Goal: Task Accomplishment & Management: Use online tool/utility

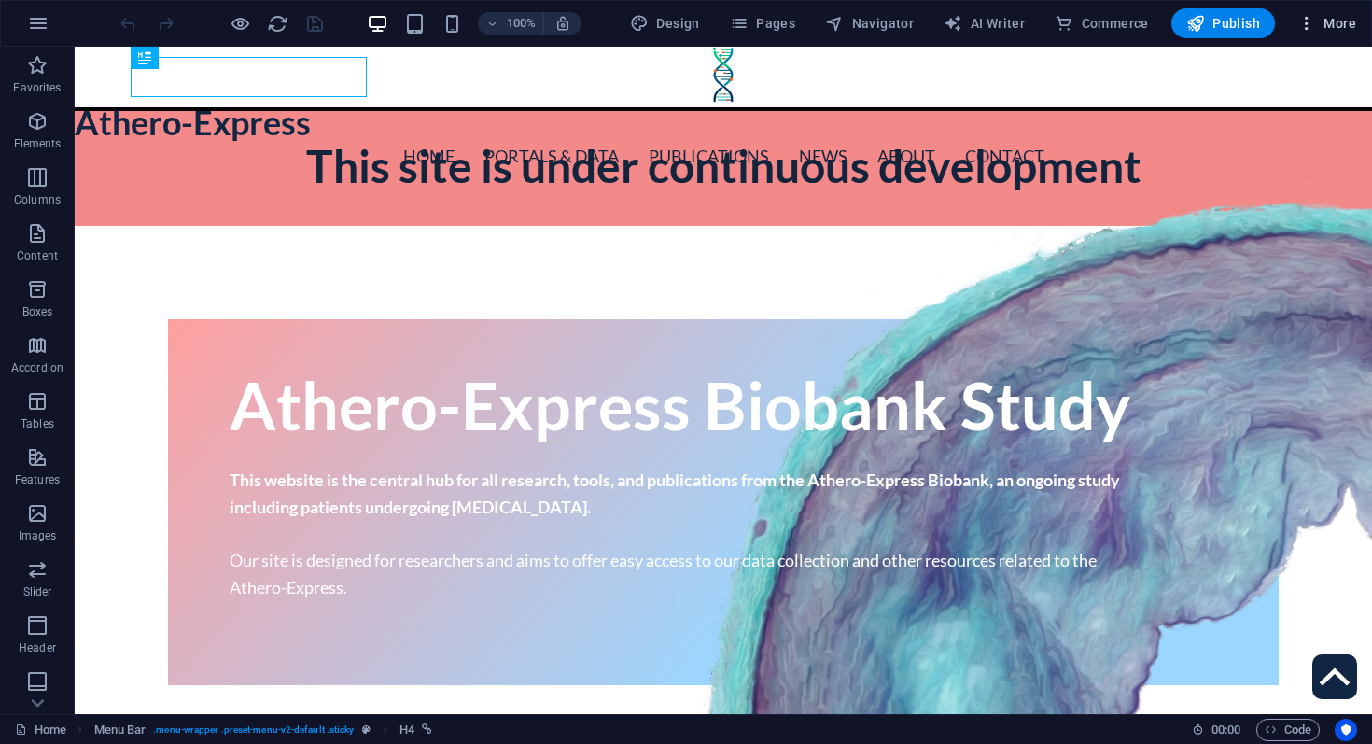
click at [1353, 35] on button "More" at bounding box center [1327, 23] width 74 height 30
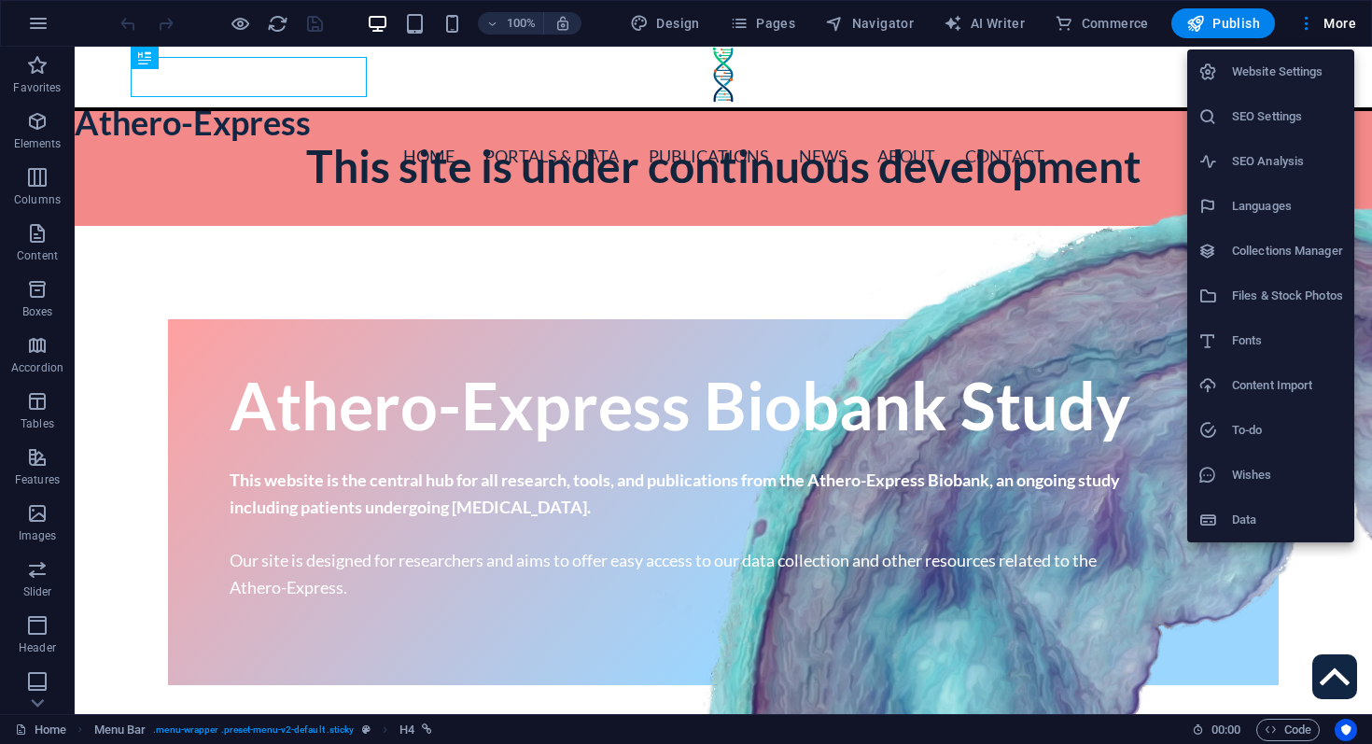
click at [1269, 289] on h6 "Files & Stock Photos" at bounding box center [1287, 296] width 111 height 22
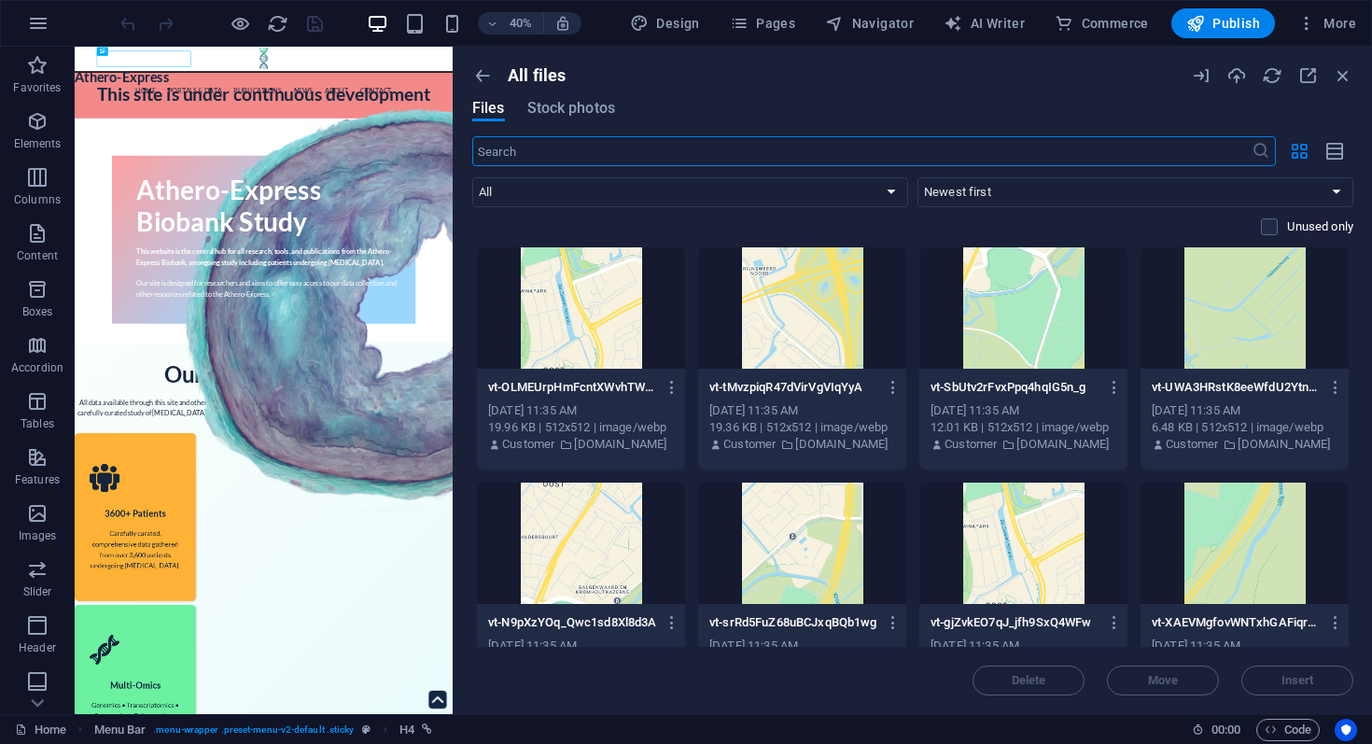
drag, startPoint x: 916, startPoint y: 153, endPoint x: 350, endPoint y: 203, distance: 567.8
click at [350, 203] on div "Home Favorites Elements Columns Content Boxes Accordion Tables Features Images …" at bounding box center [686, 380] width 1372 height 667
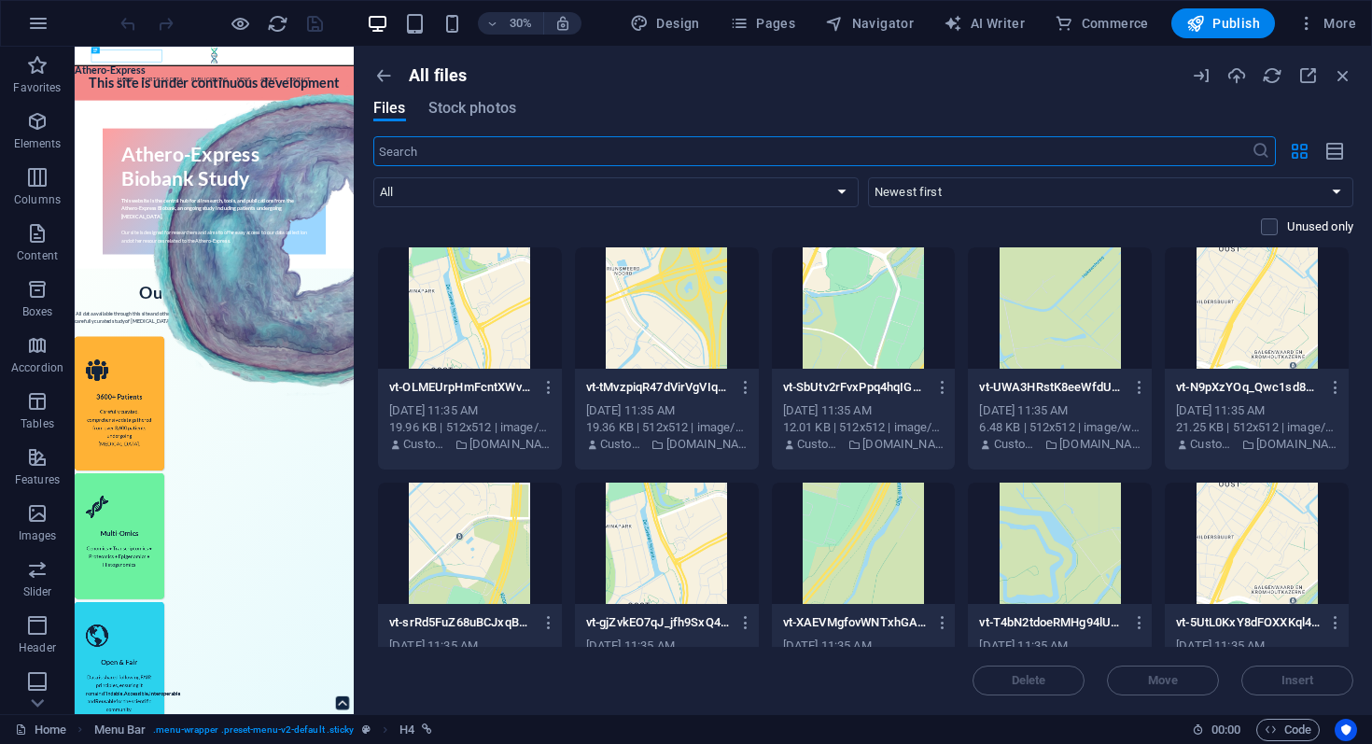
click at [372, 70] on div "All files Files Stock photos ​ All Images Documents Audio Video Vector Other Ne…" at bounding box center [863, 380] width 1017 height 667
click at [378, 72] on icon "button" at bounding box center [383, 75] width 21 height 21
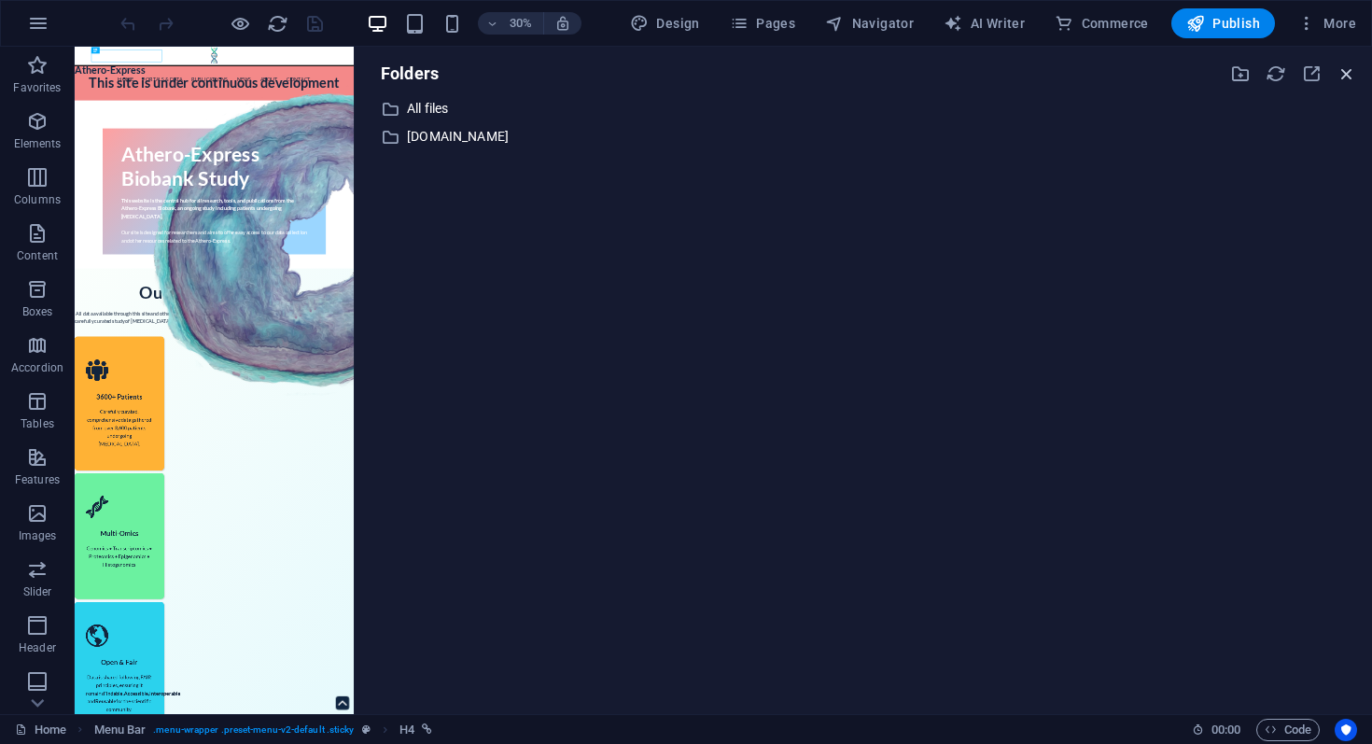
click at [1340, 67] on icon "button" at bounding box center [1346, 73] width 21 height 21
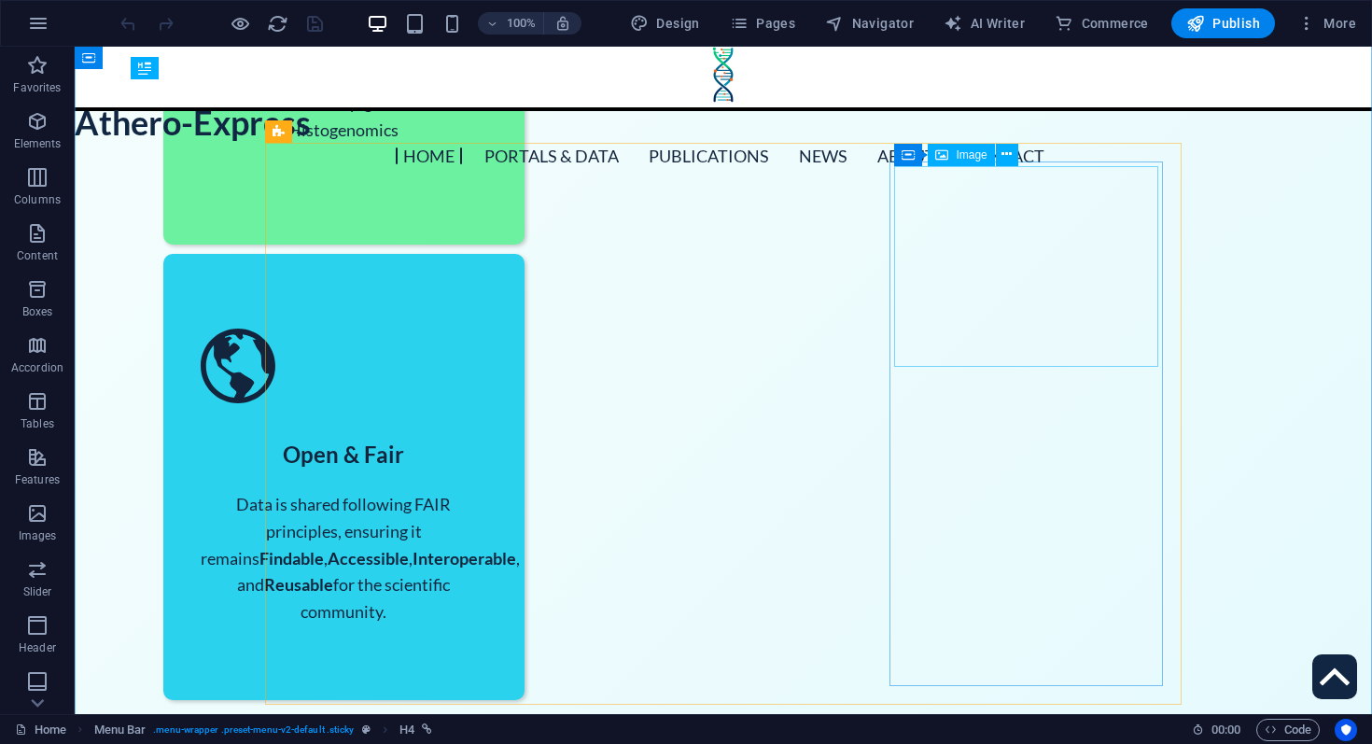
scroll to position [1517, 0]
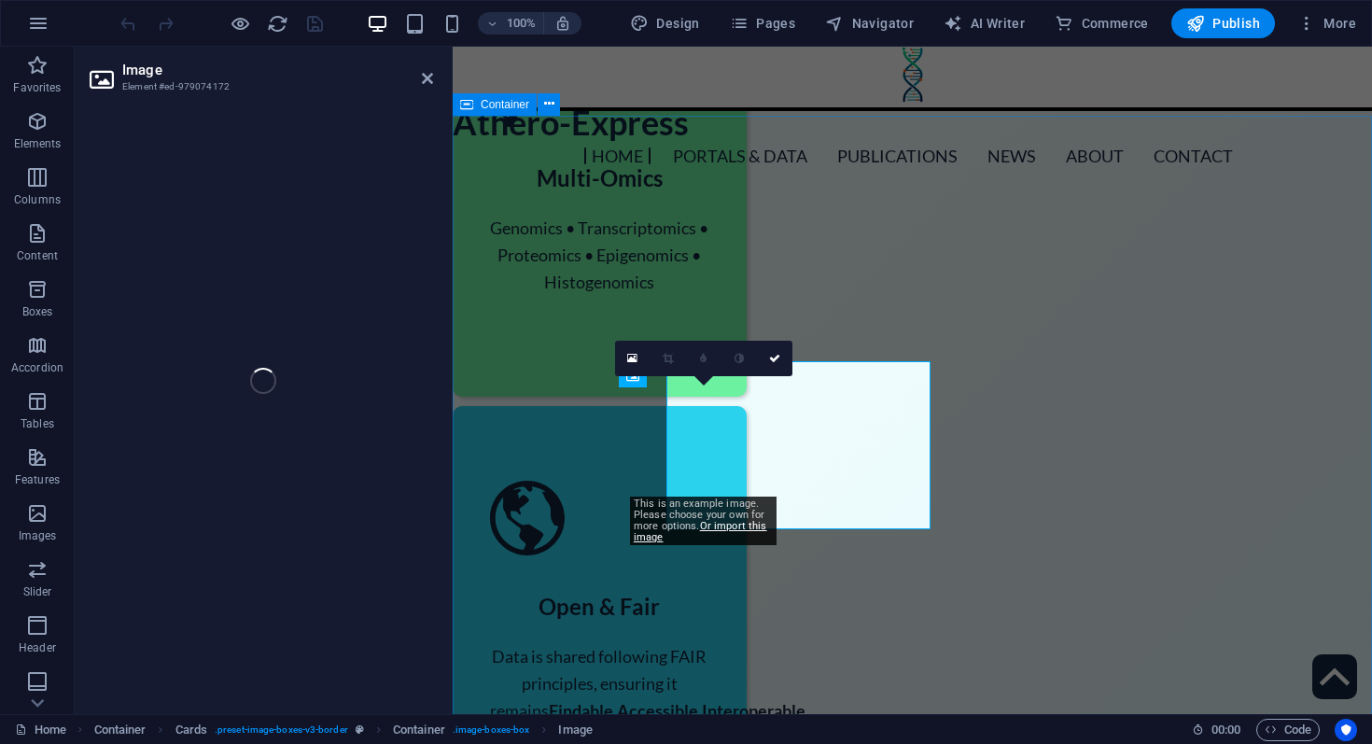
scroll to position [1545, 0]
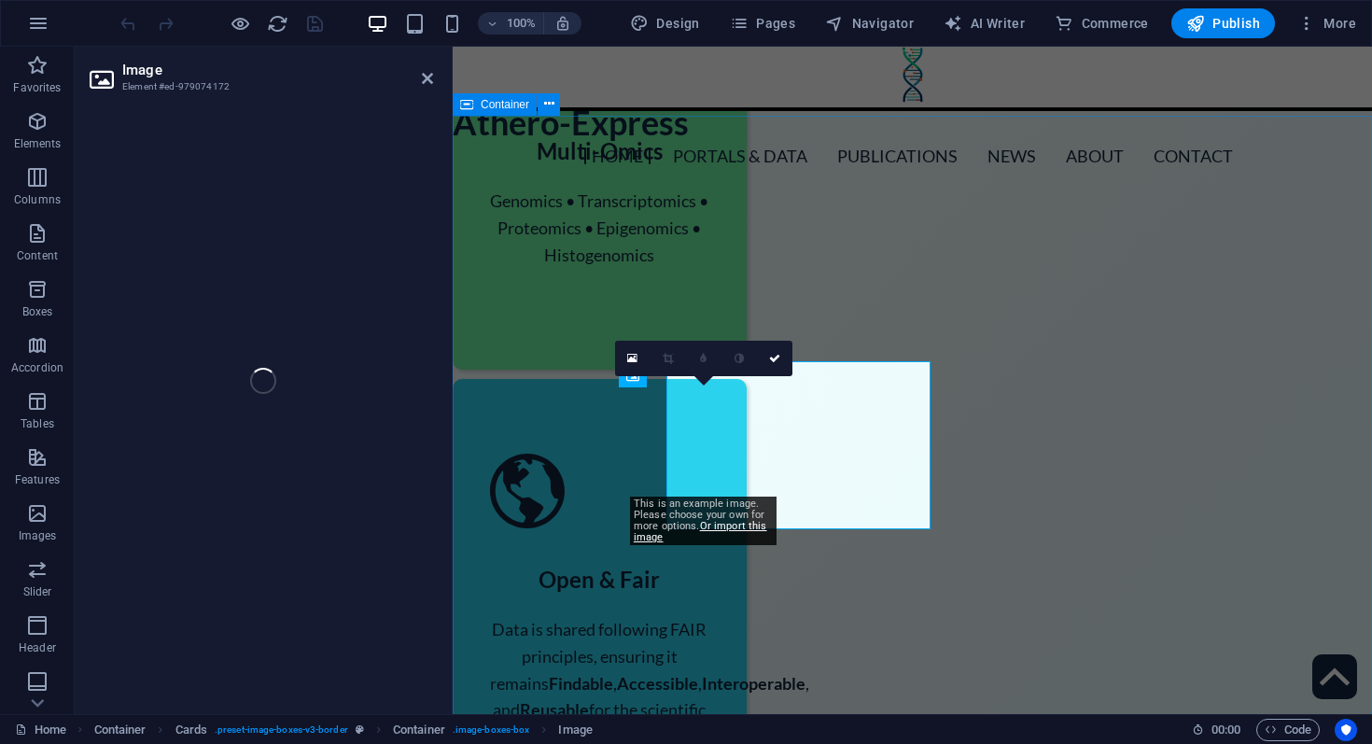
select select "%"
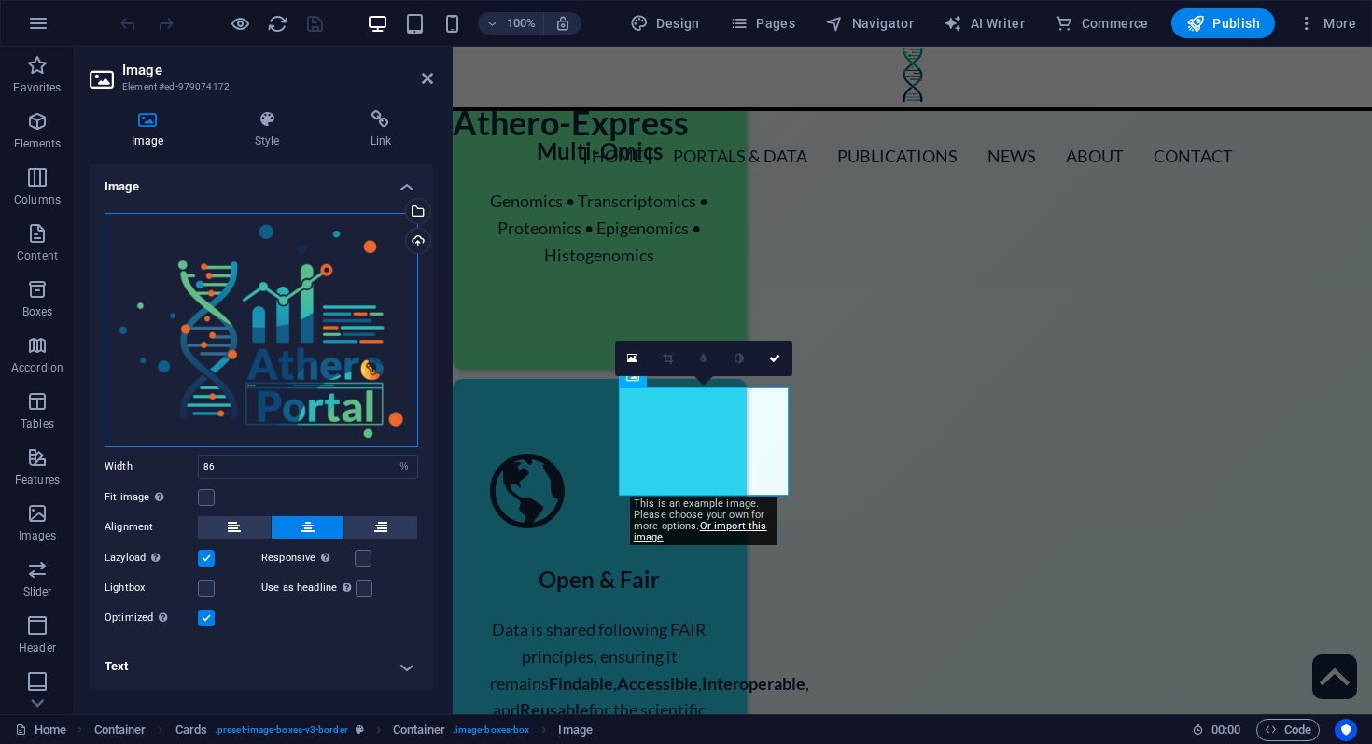
click at [289, 318] on div "Drag files here, click to choose files or select files from Files or our free s…" at bounding box center [262, 330] width 314 height 234
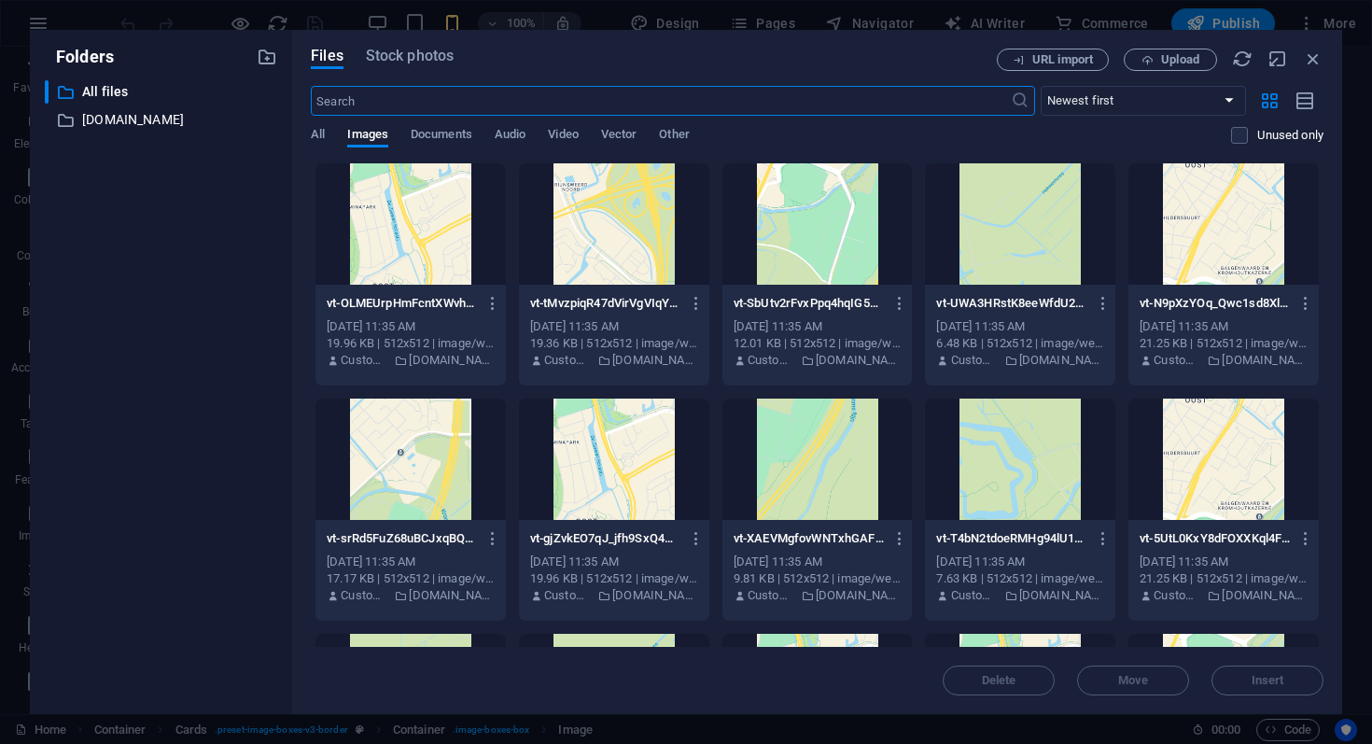
scroll to position [1609, 0]
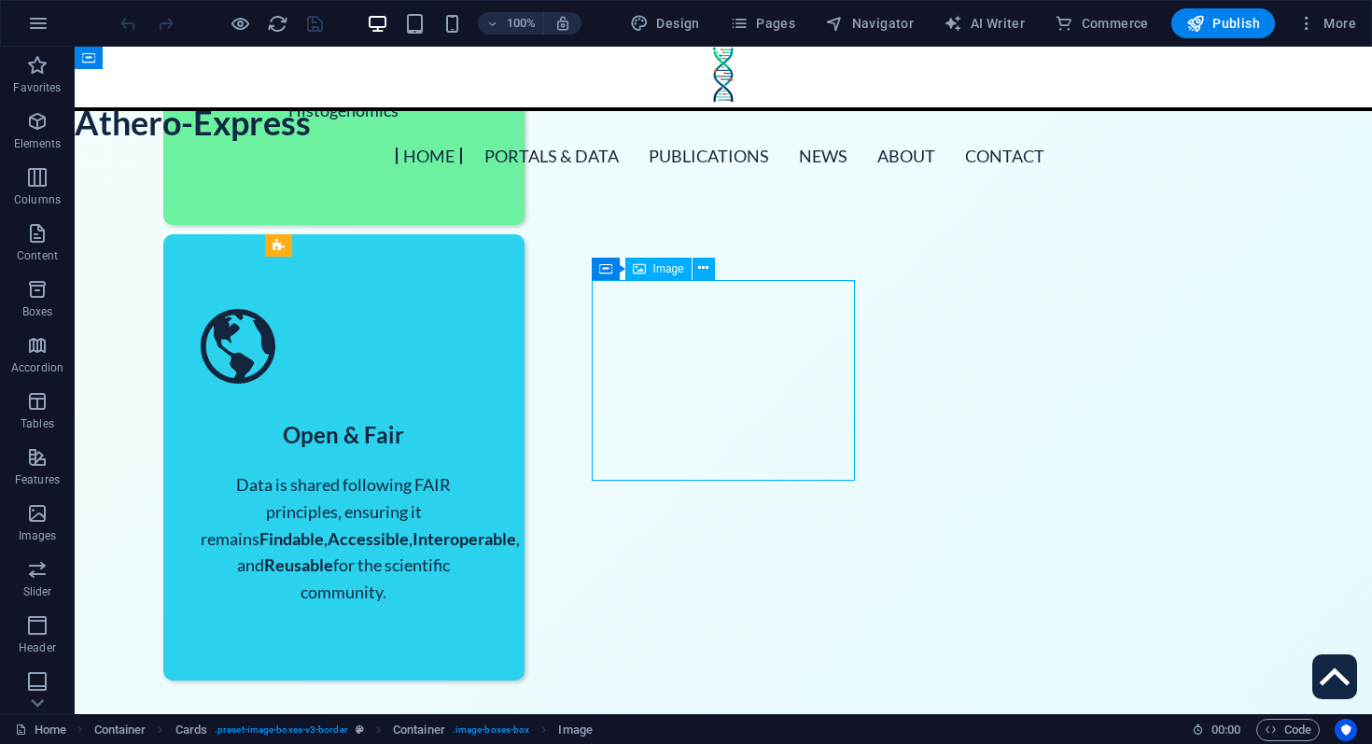
select select "%"
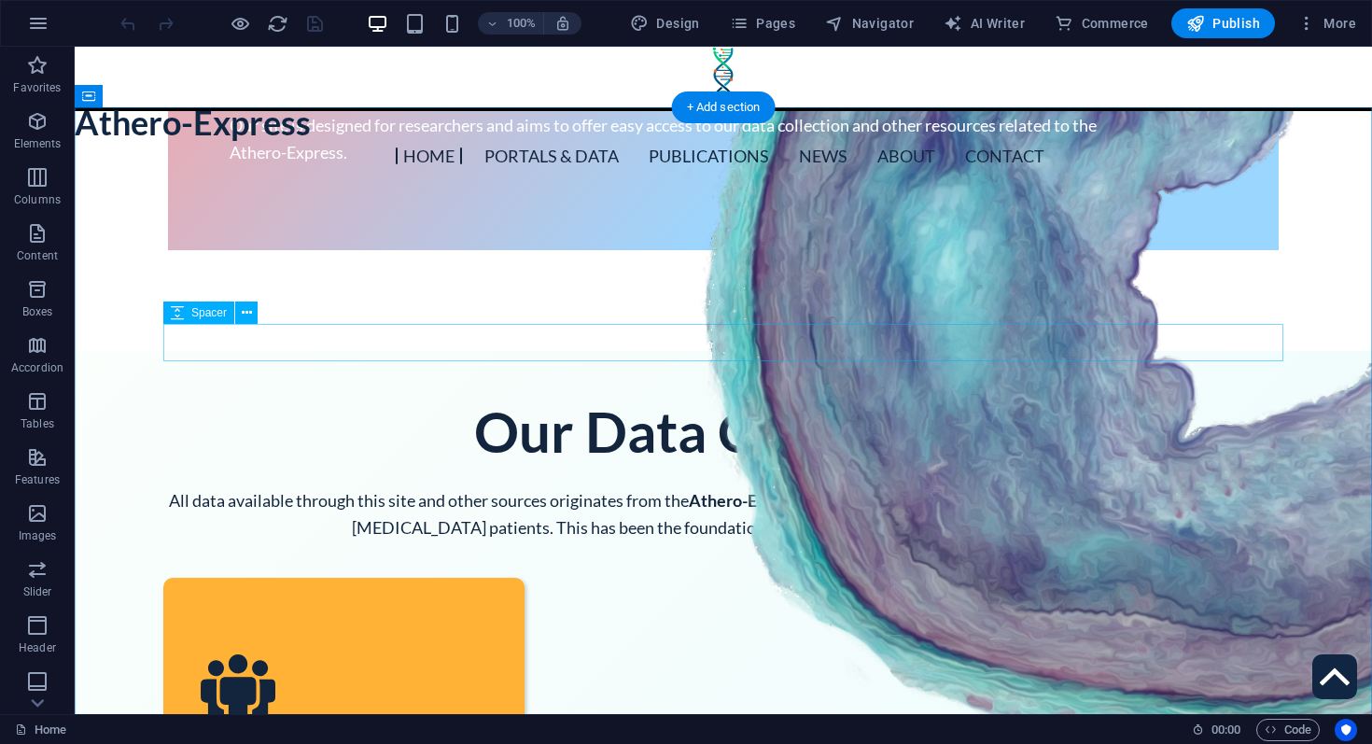
scroll to position [0, 0]
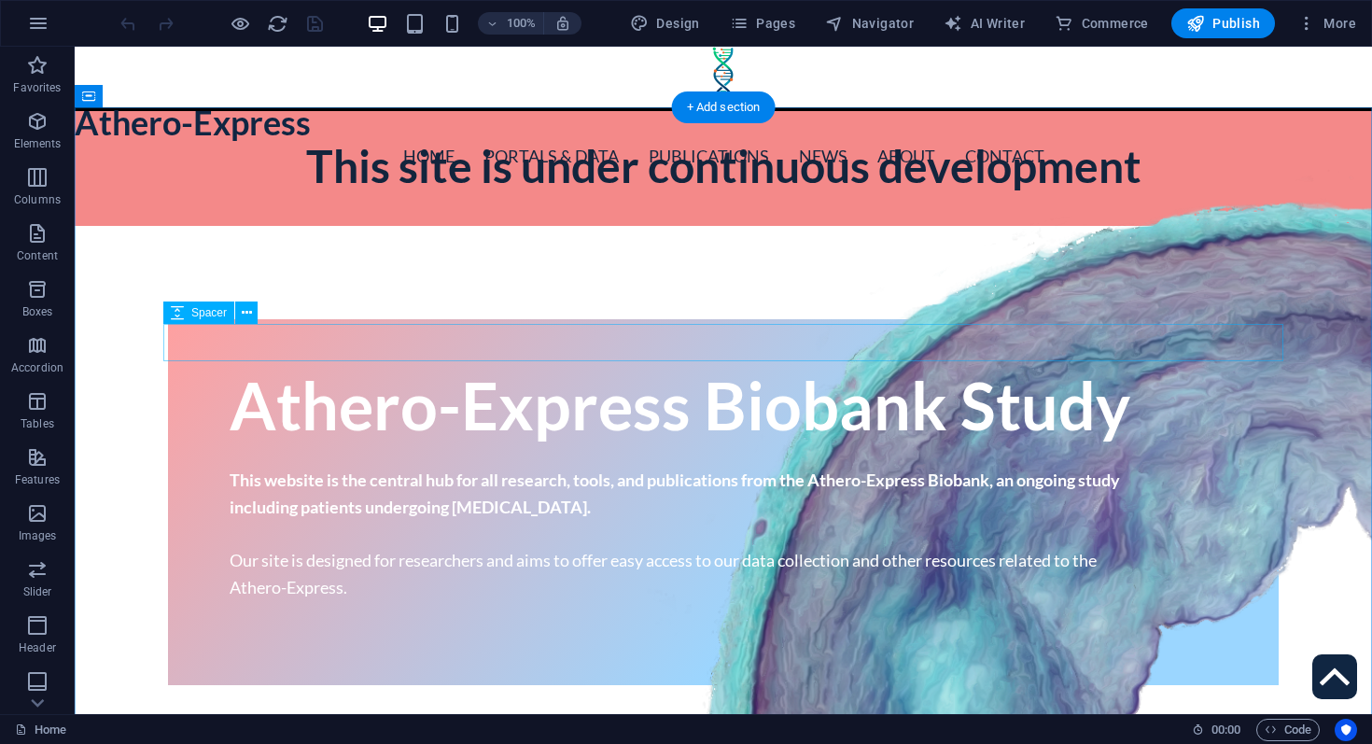
click at [1135, 436] on figure at bounding box center [1223, 683] width 1512 height 1058
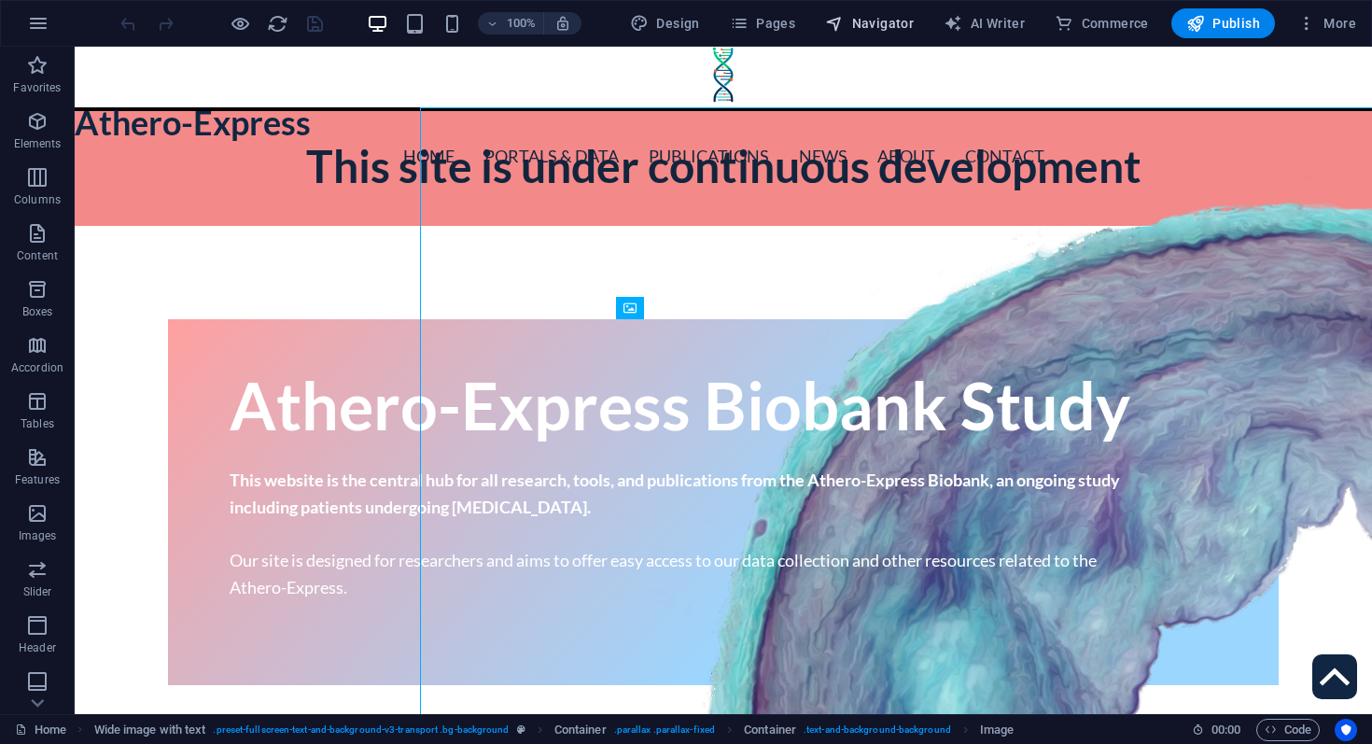
click at [901, 23] on span "Navigator" at bounding box center [869, 23] width 89 height 19
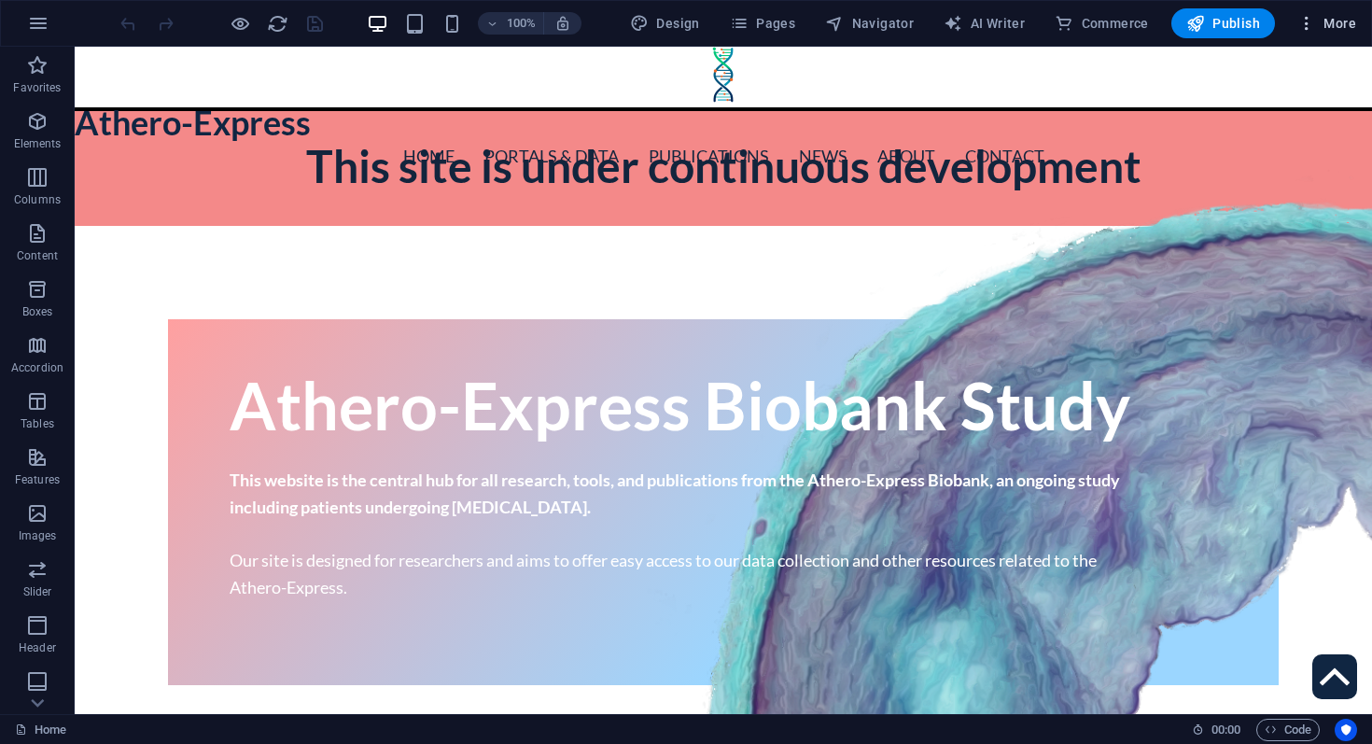
click at [1330, 30] on span "More" at bounding box center [1326, 23] width 59 height 19
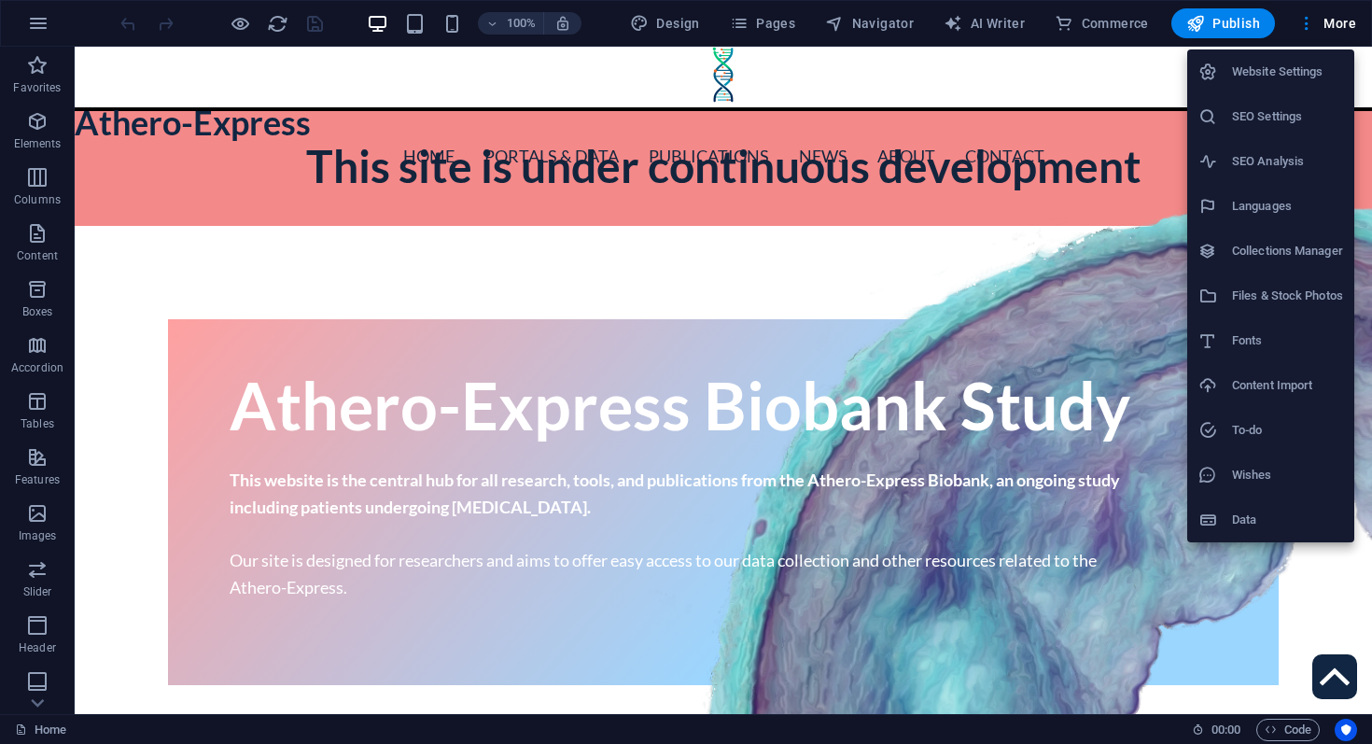
click at [1274, 246] on h6 "Collections Manager" at bounding box center [1287, 251] width 111 height 22
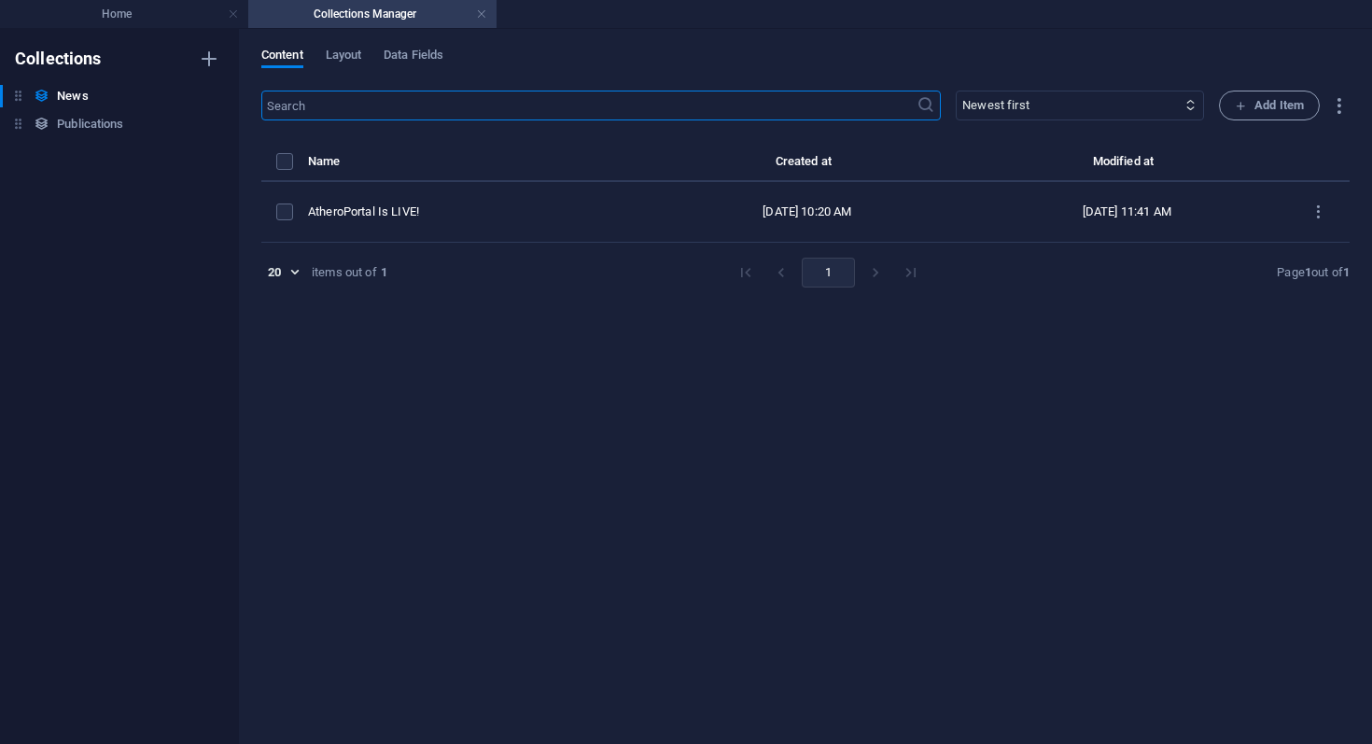
click at [107, 30] on div "Collections News News Publications Publications" at bounding box center [119, 386] width 239 height 715
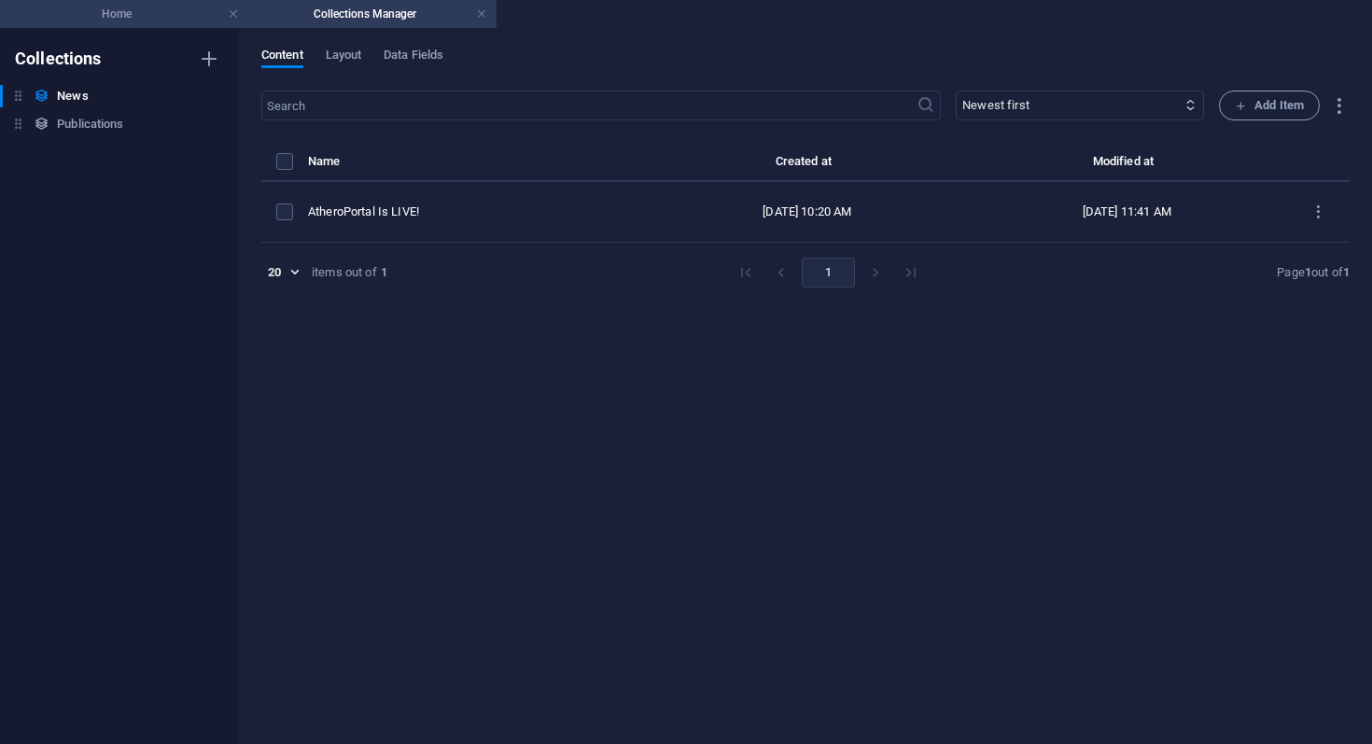
click at [126, 27] on li "Home" at bounding box center [124, 14] width 248 height 28
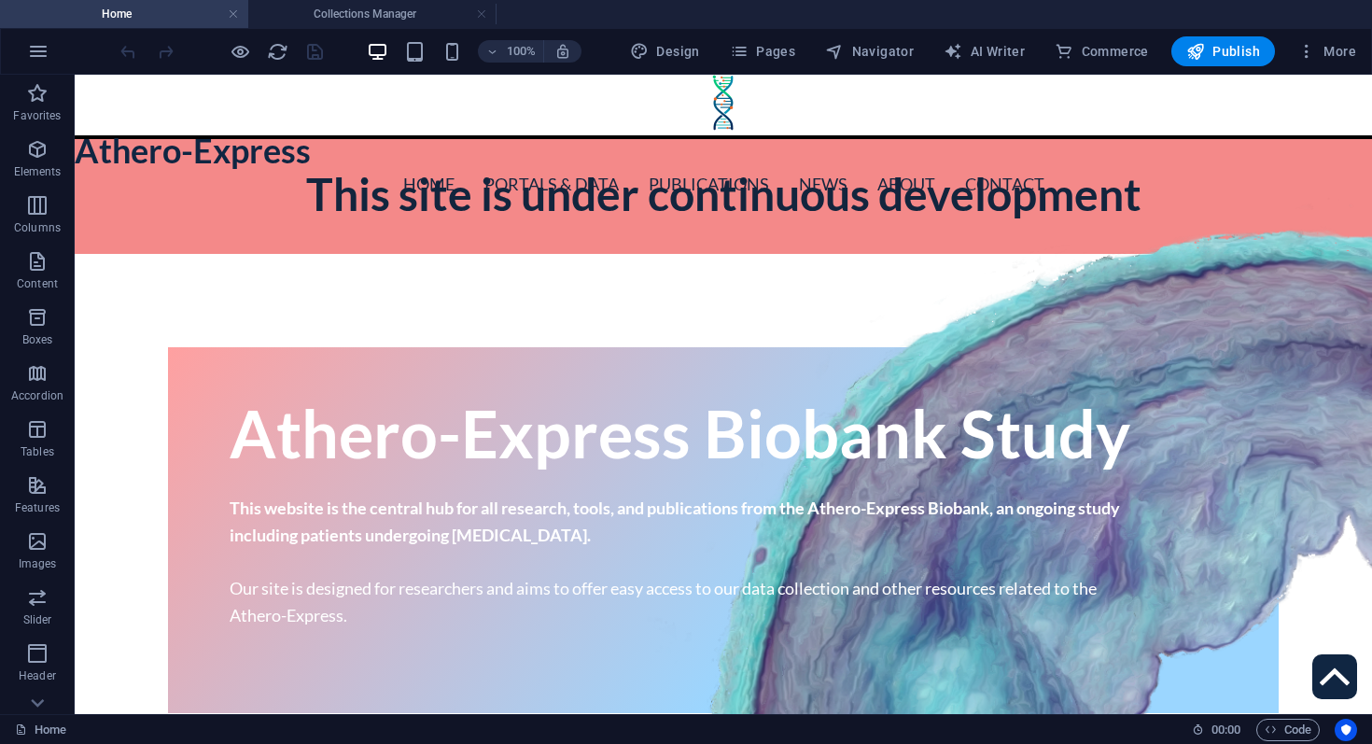
click at [1328, 31] on div "100% Design Pages Navigator AI Writer Commerce Publish More" at bounding box center [686, 51] width 1370 height 45
click at [1328, 42] on span "More" at bounding box center [1326, 51] width 59 height 19
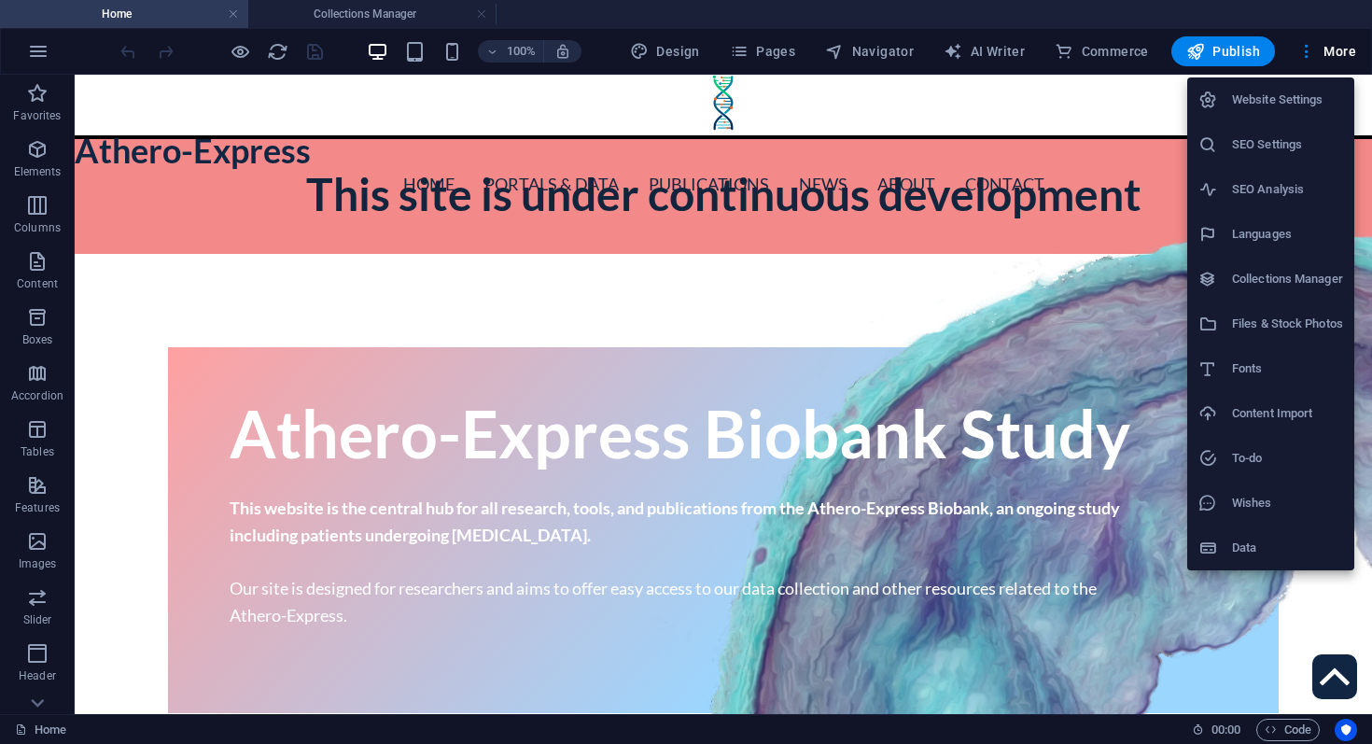
click at [1296, 330] on h6 "Files & Stock Photos" at bounding box center [1287, 324] width 111 height 22
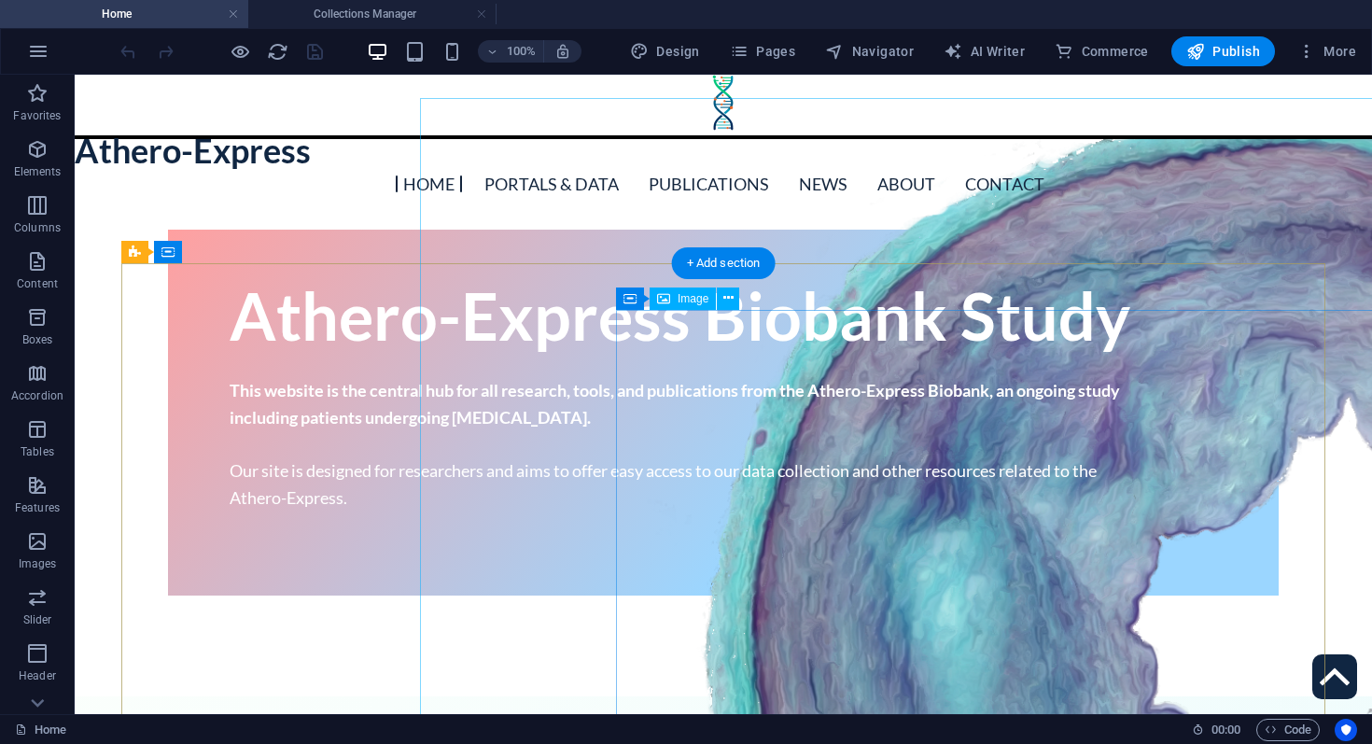
scroll to position [122, 0]
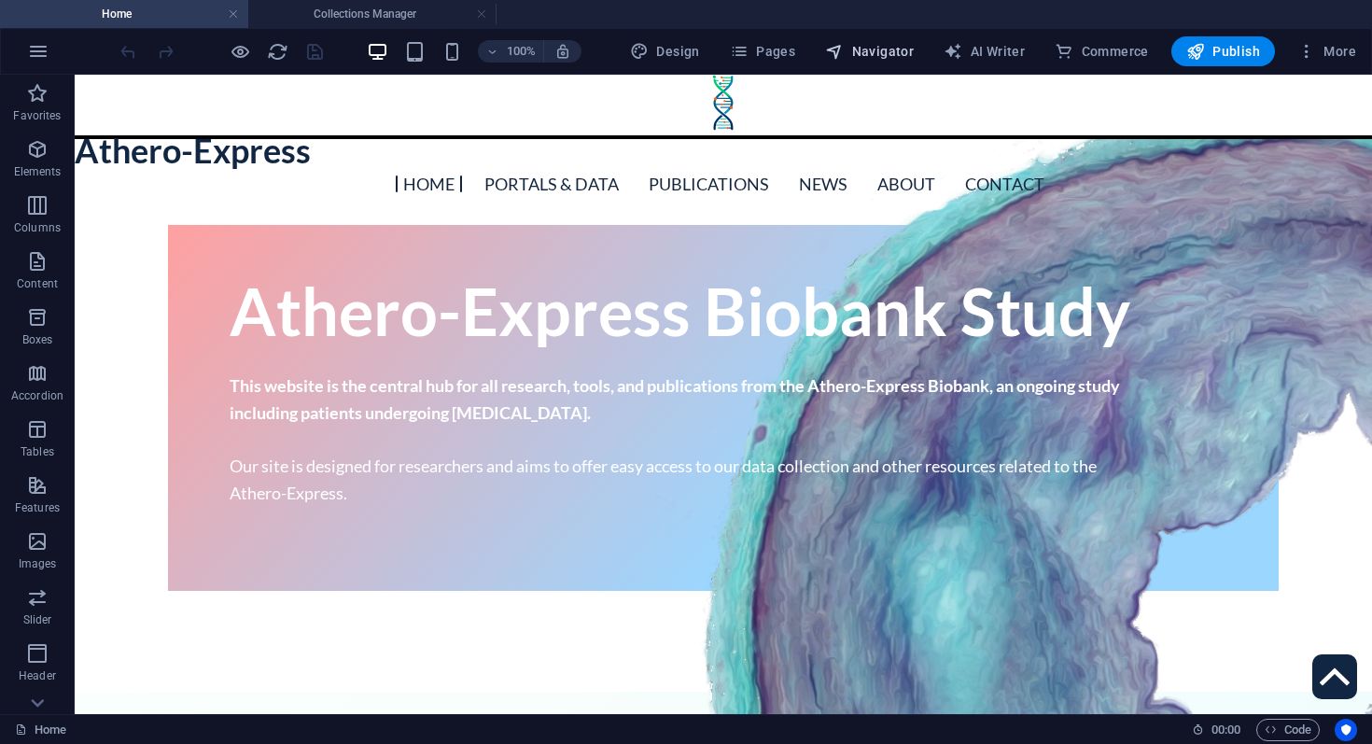
click at [855, 49] on span "Navigator" at bounding box center [869, 51] width 89 height 19
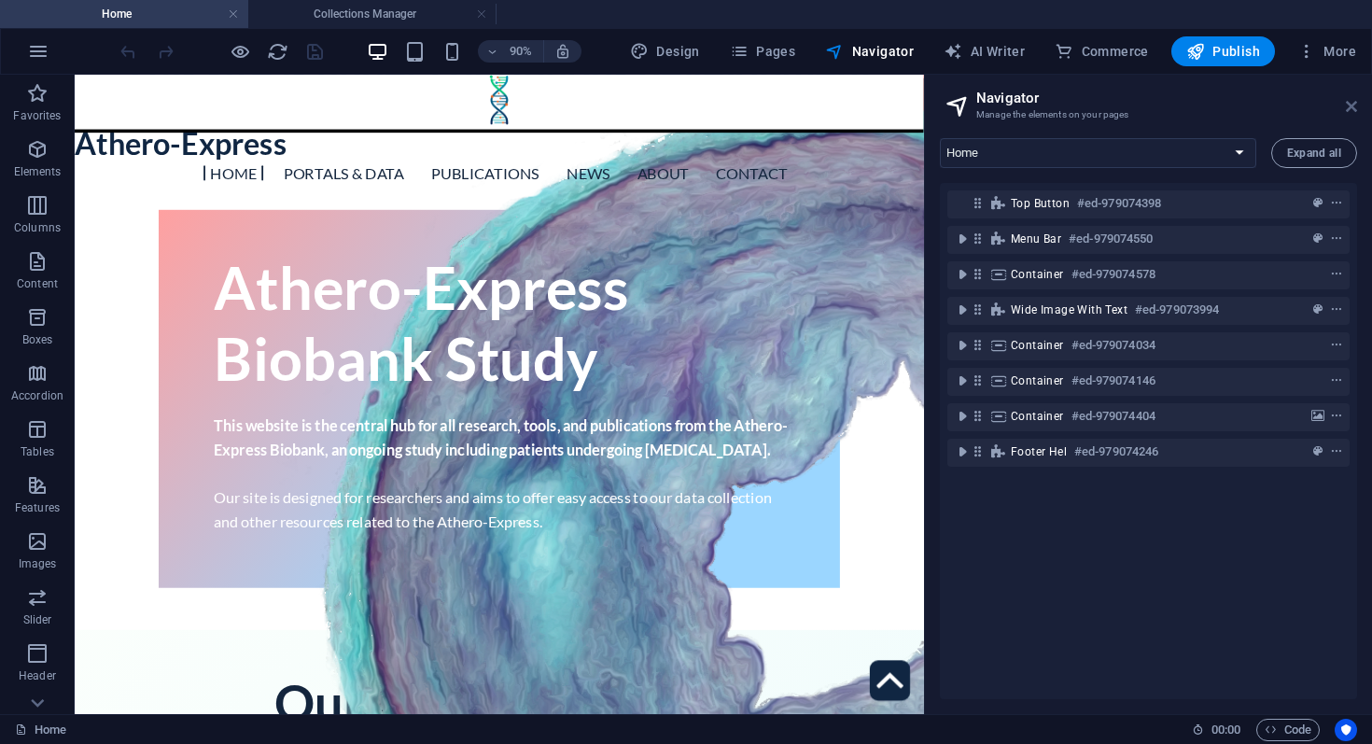
click at [1349, 104] on icon at bounding box center [1351, 106] width 11 height 15
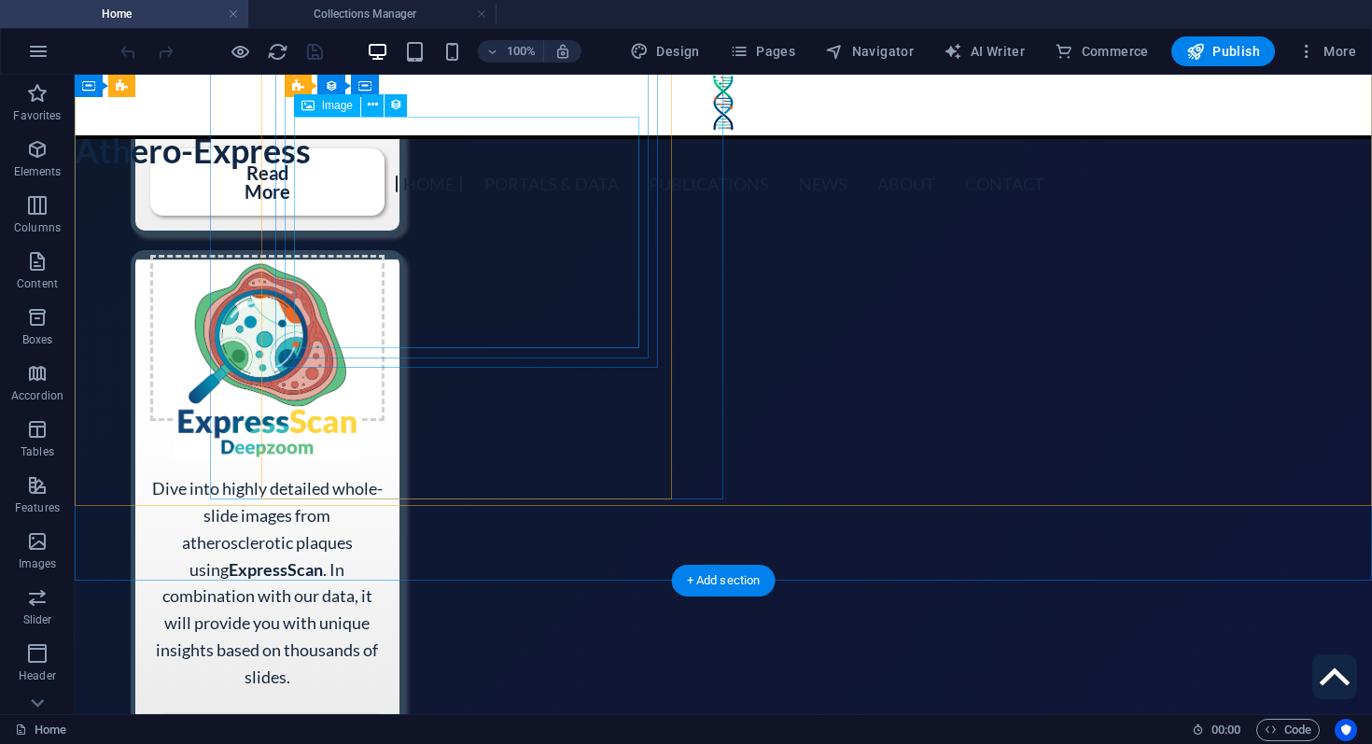
scroll to position [2996, 0]
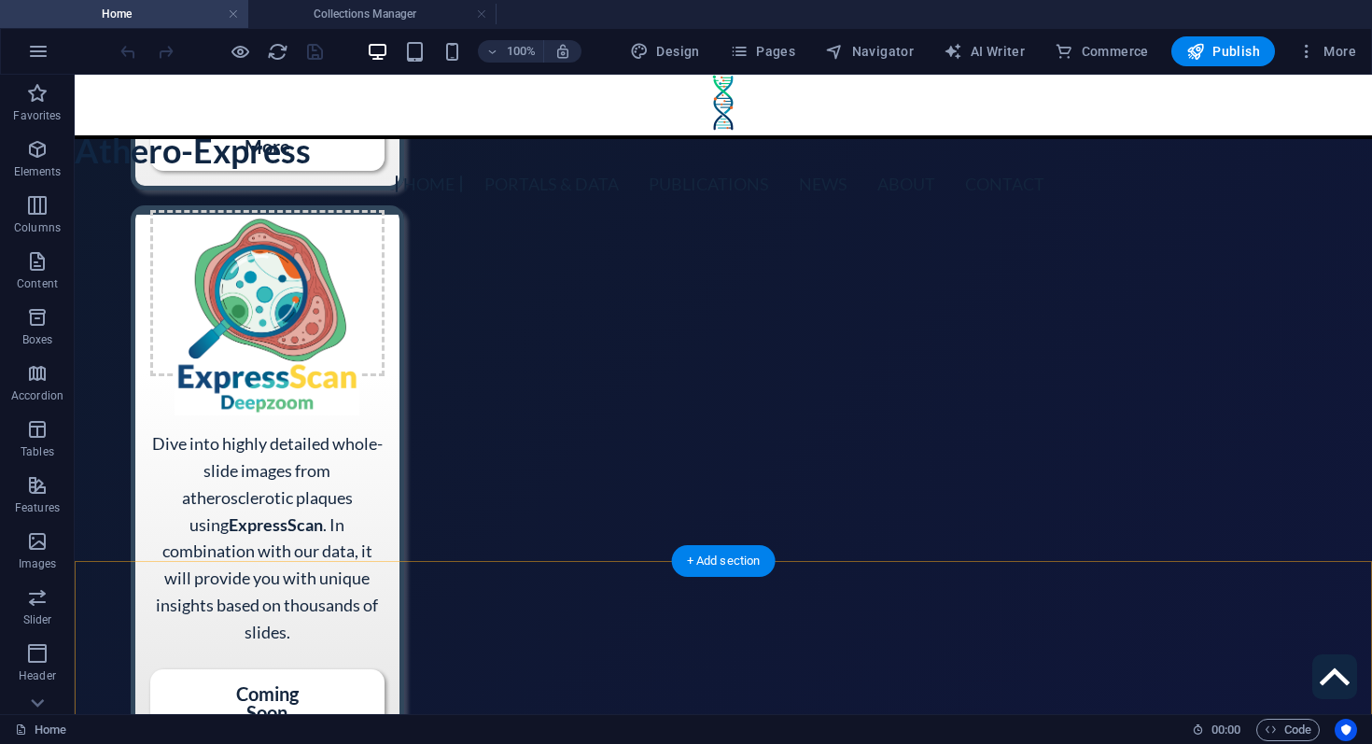
click at [750, 573] on div "+ Add section" at bounding box center [724, 561] width 104 height 32
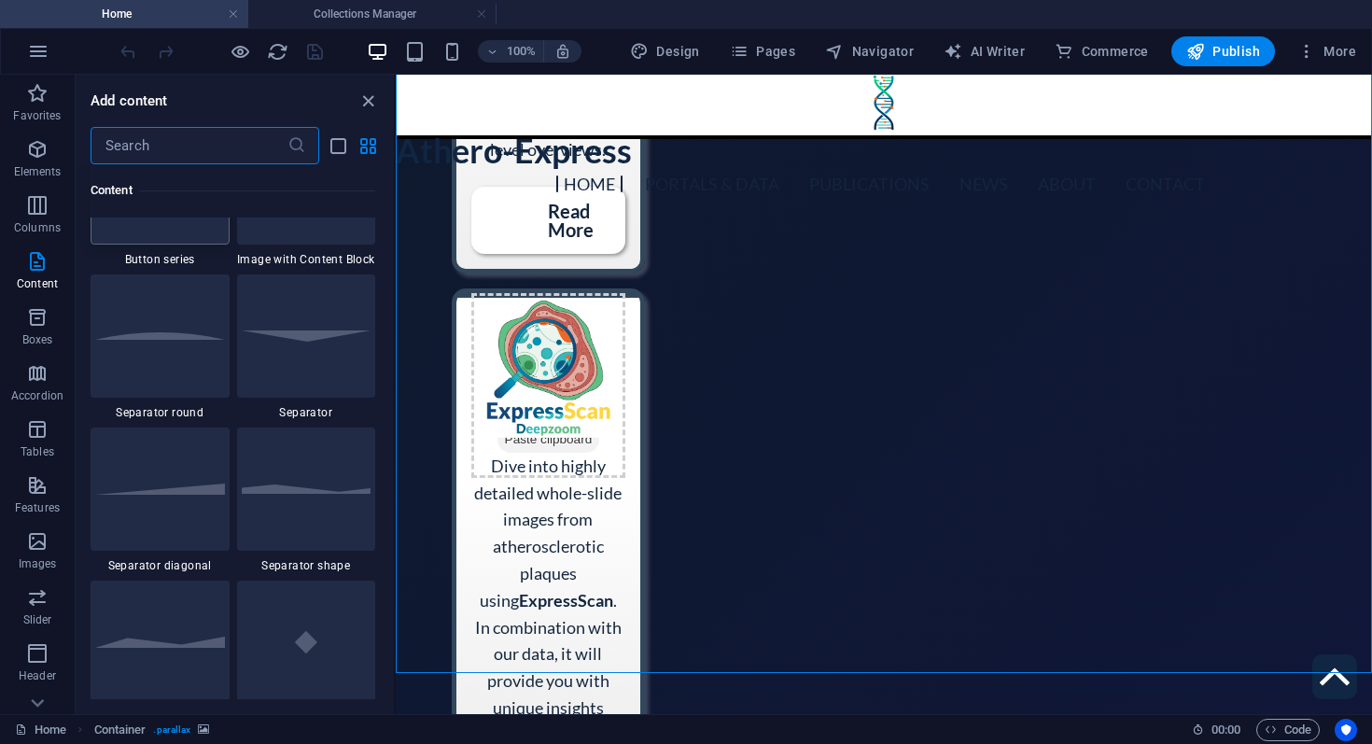
scroll to position [3922, 0]
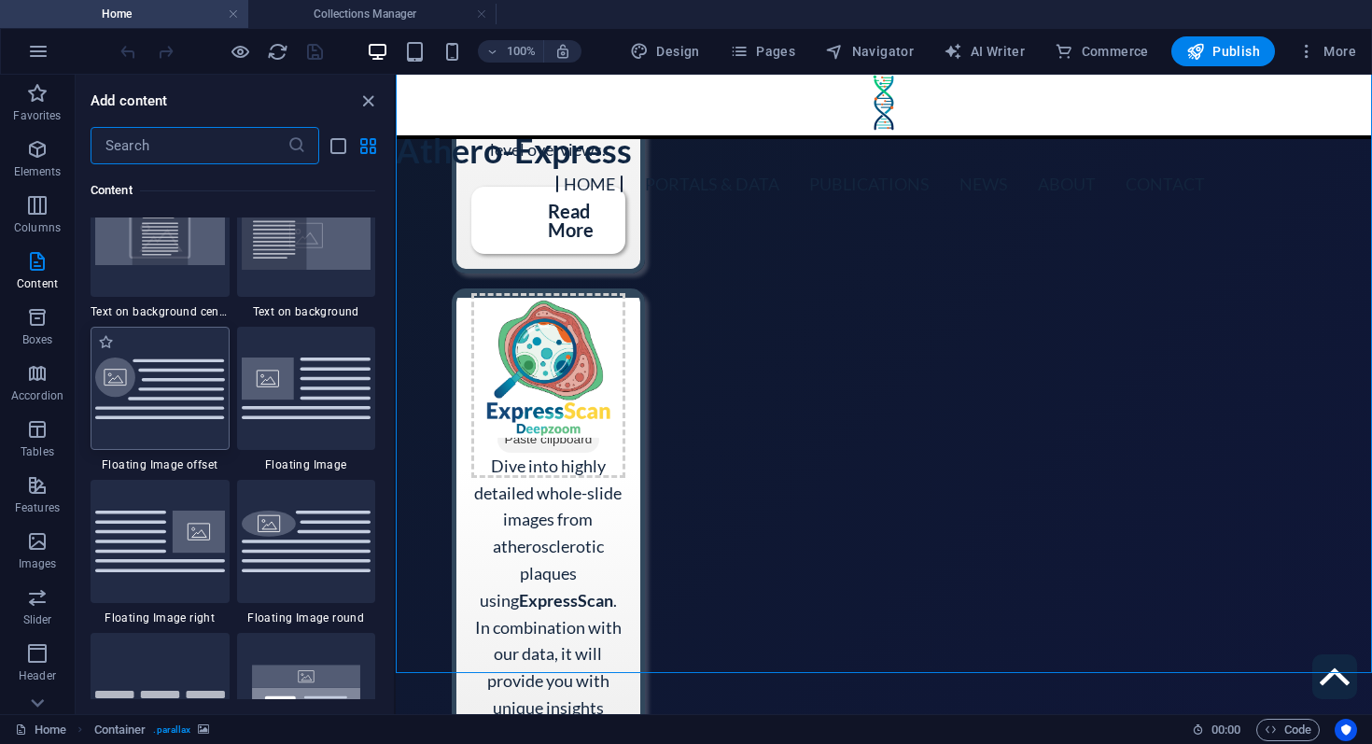
click at [175, 372] on img at bounding box center [160, 388] width 130 height 63
click at [396, 372] on div "Drag here to replace the existing content. Press “Ctrl” if you want to create a…" at bounding box center [884, 394] width 976 height 639
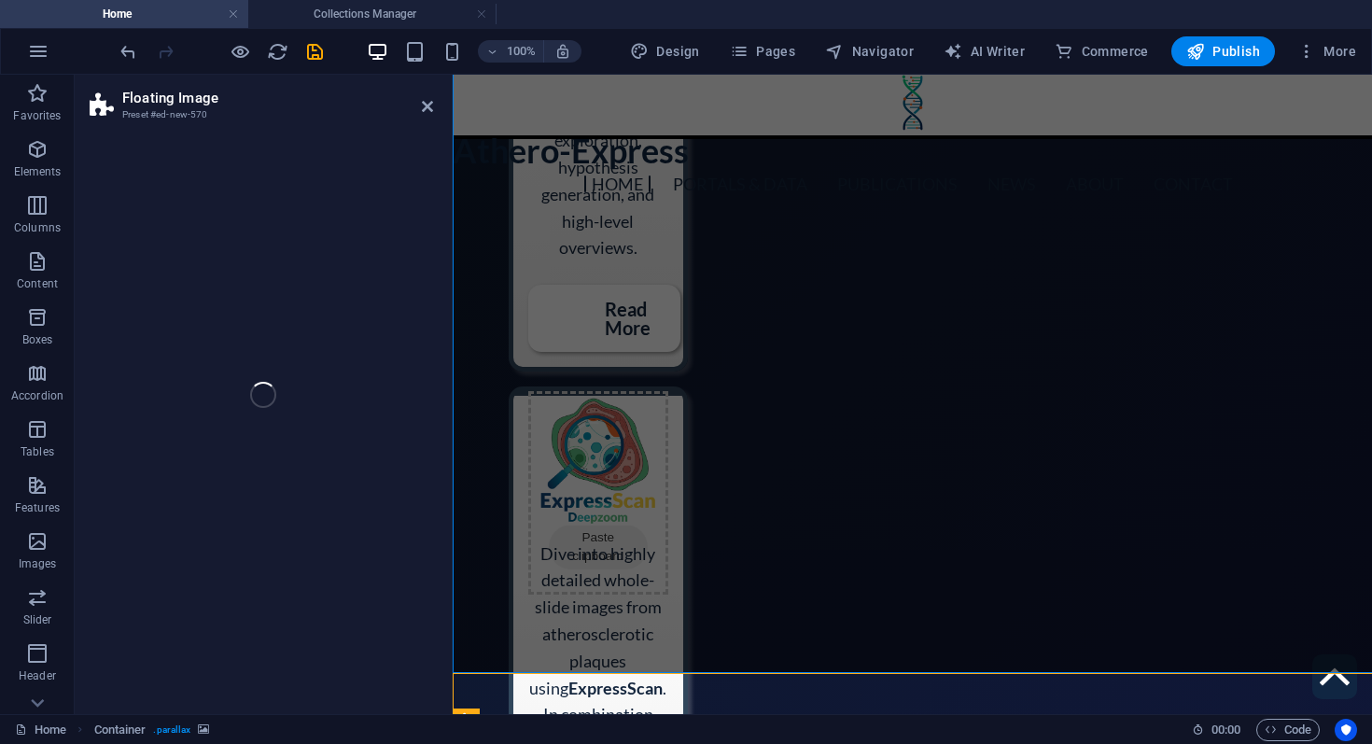
scroll to position [3581, 0]
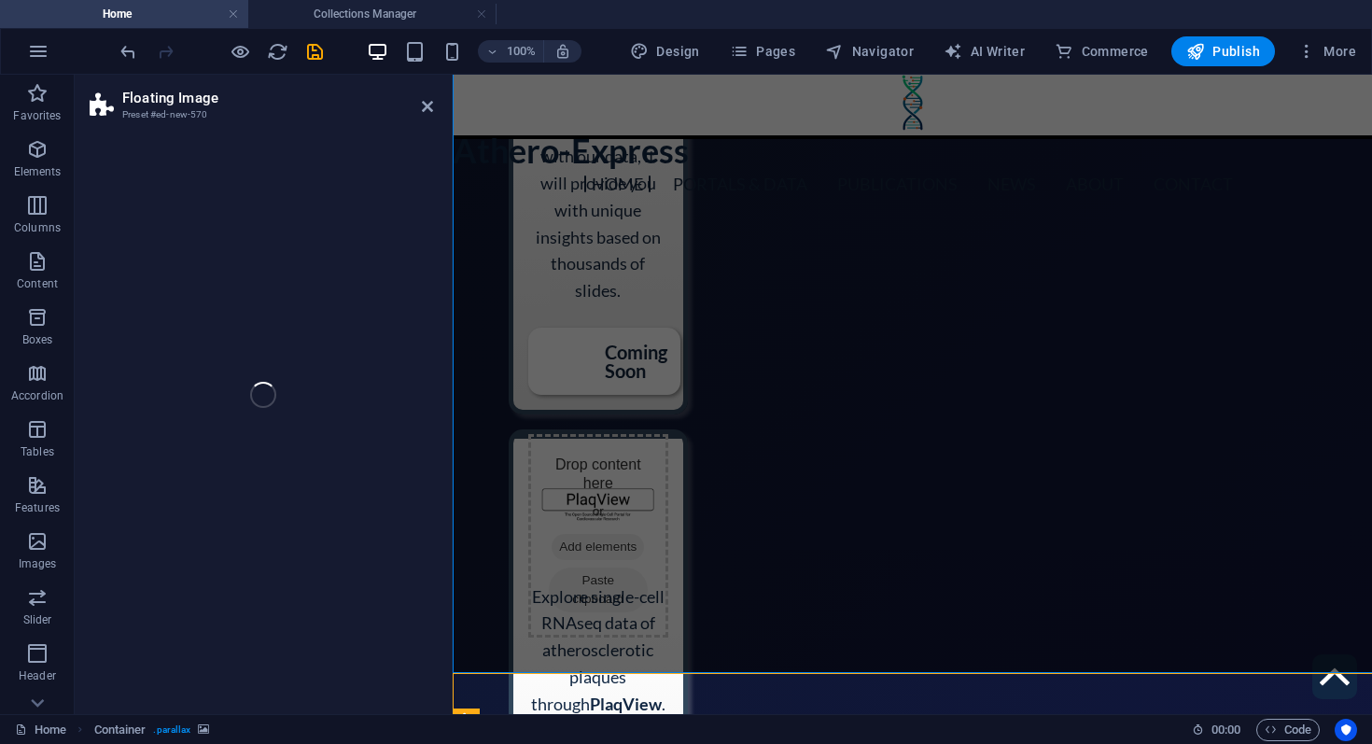
select select "%"
select select "rem"
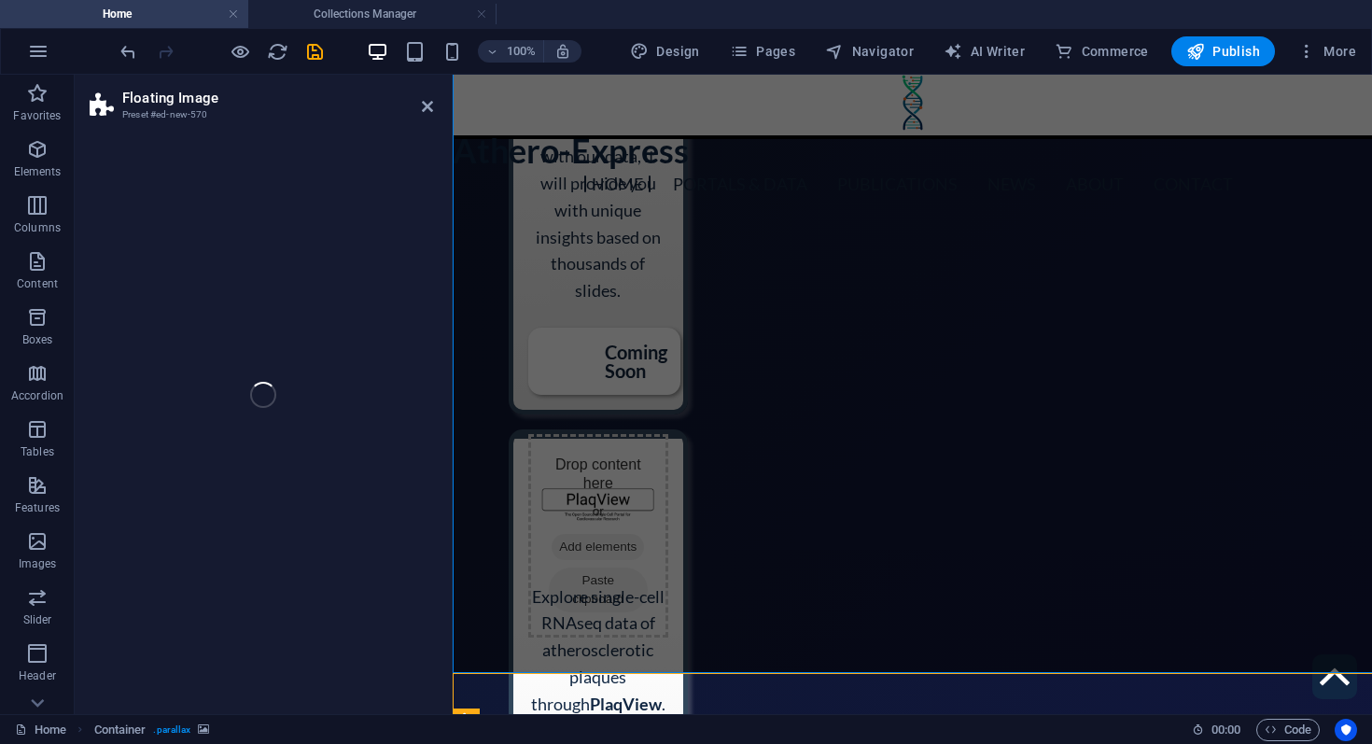
select select "%"
select select "preset-float-container-v3-custom"
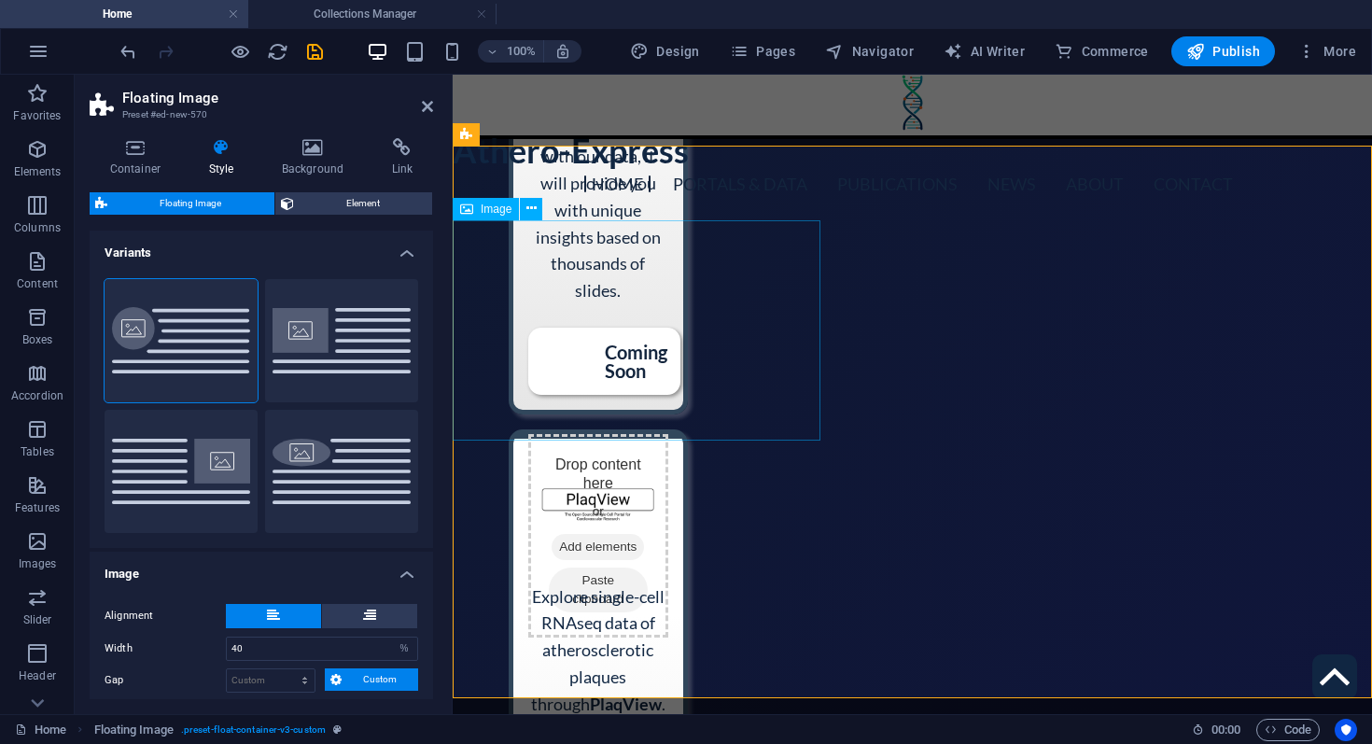
click at [158, 150] on icon at bounding box center [135, 147] width 91 height 19
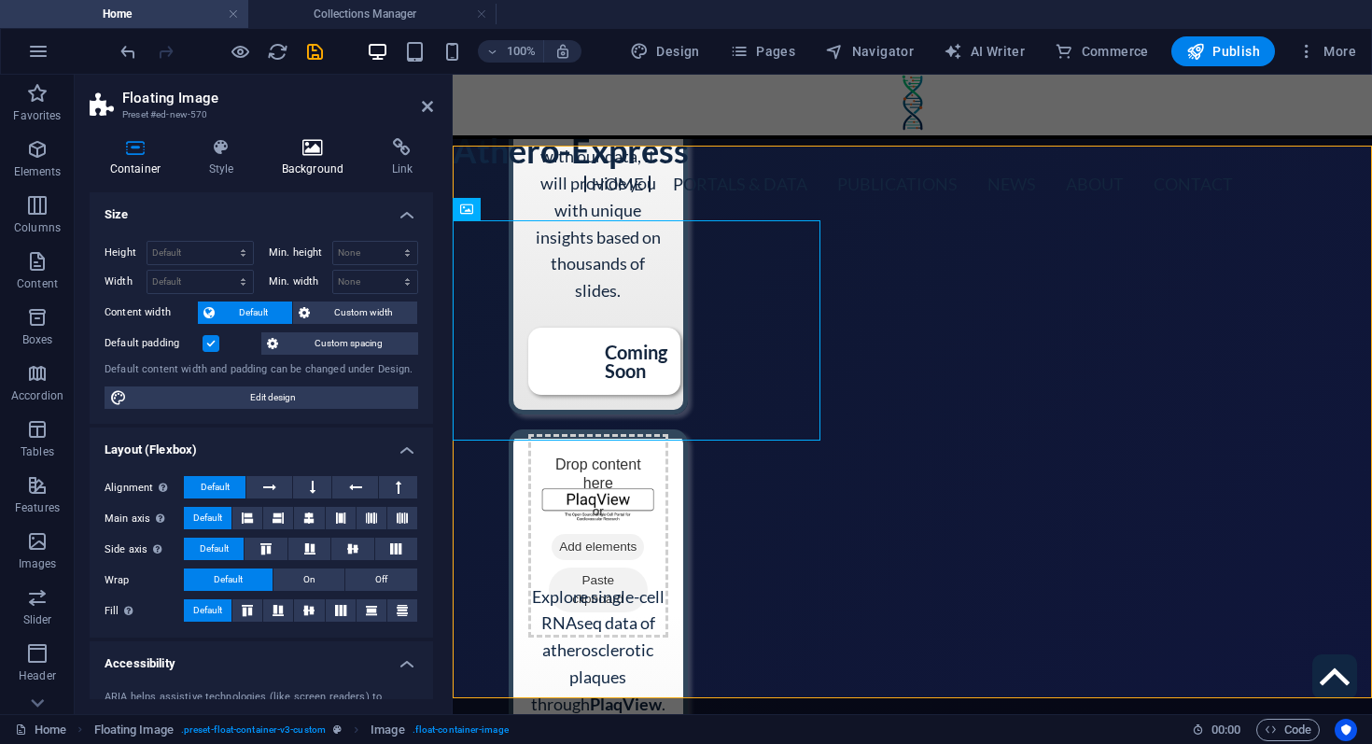
click at [306, 155] on icon at bounding box center [312, 147] width 103 height 19
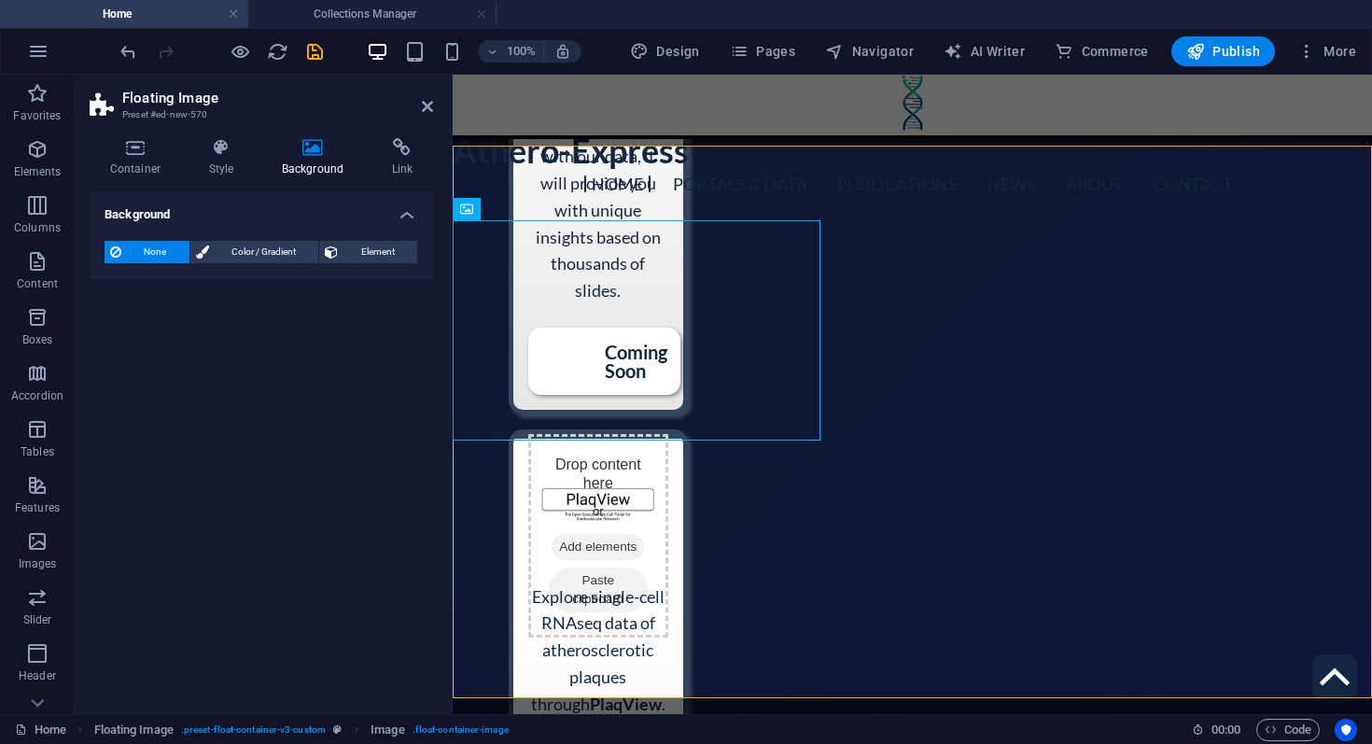
select select "%"
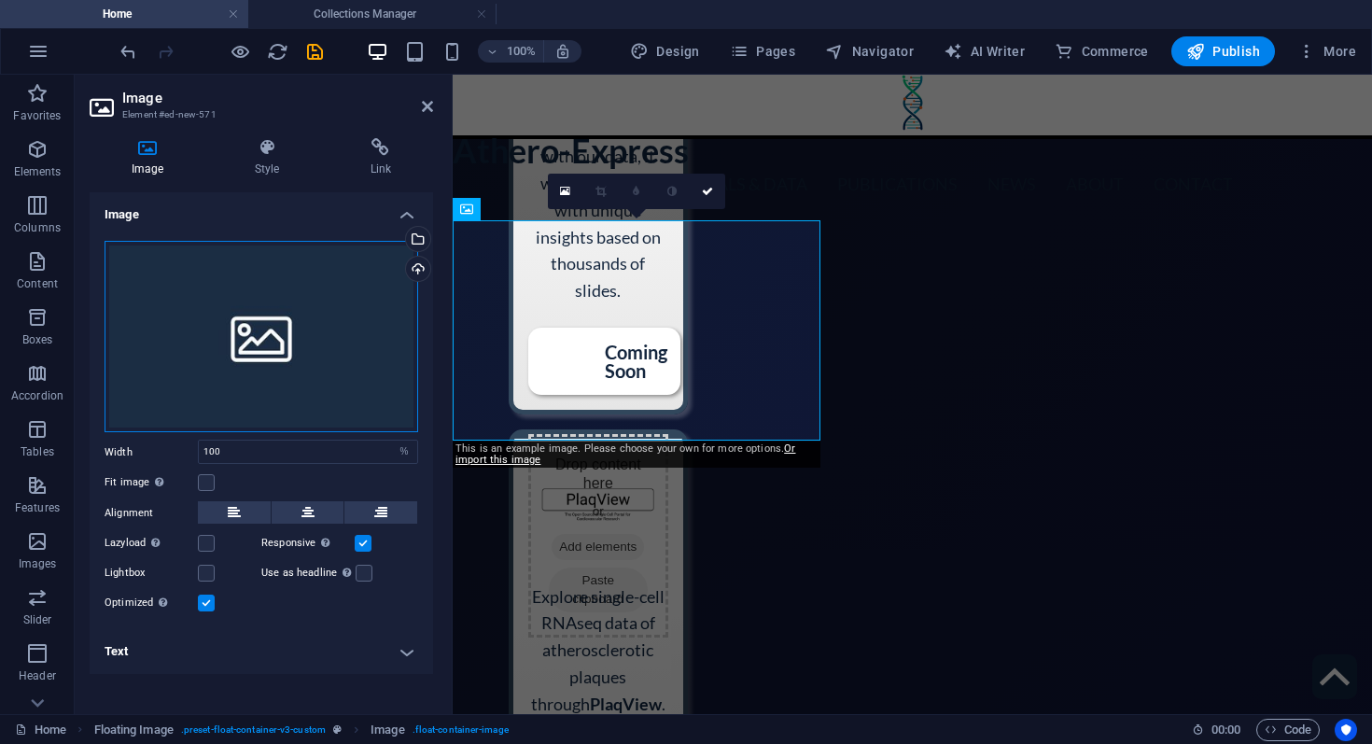
click at [204, 259] on div "Drag files here, click to choose files or select files from Files or our free s…" at bounding box center [262, 337] width 314 height 192
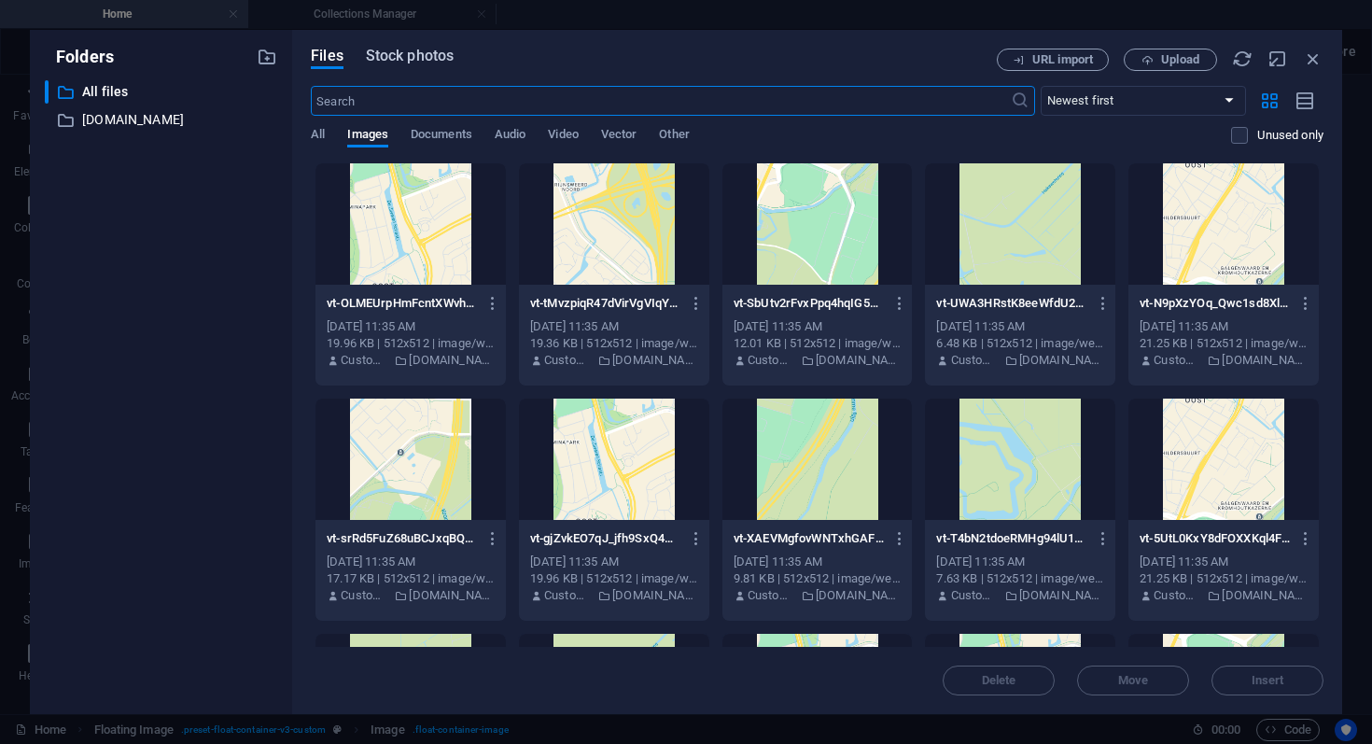
click at [421, 49] on span "Stock photos" at bounding box center [410, 56] width 88 height 22
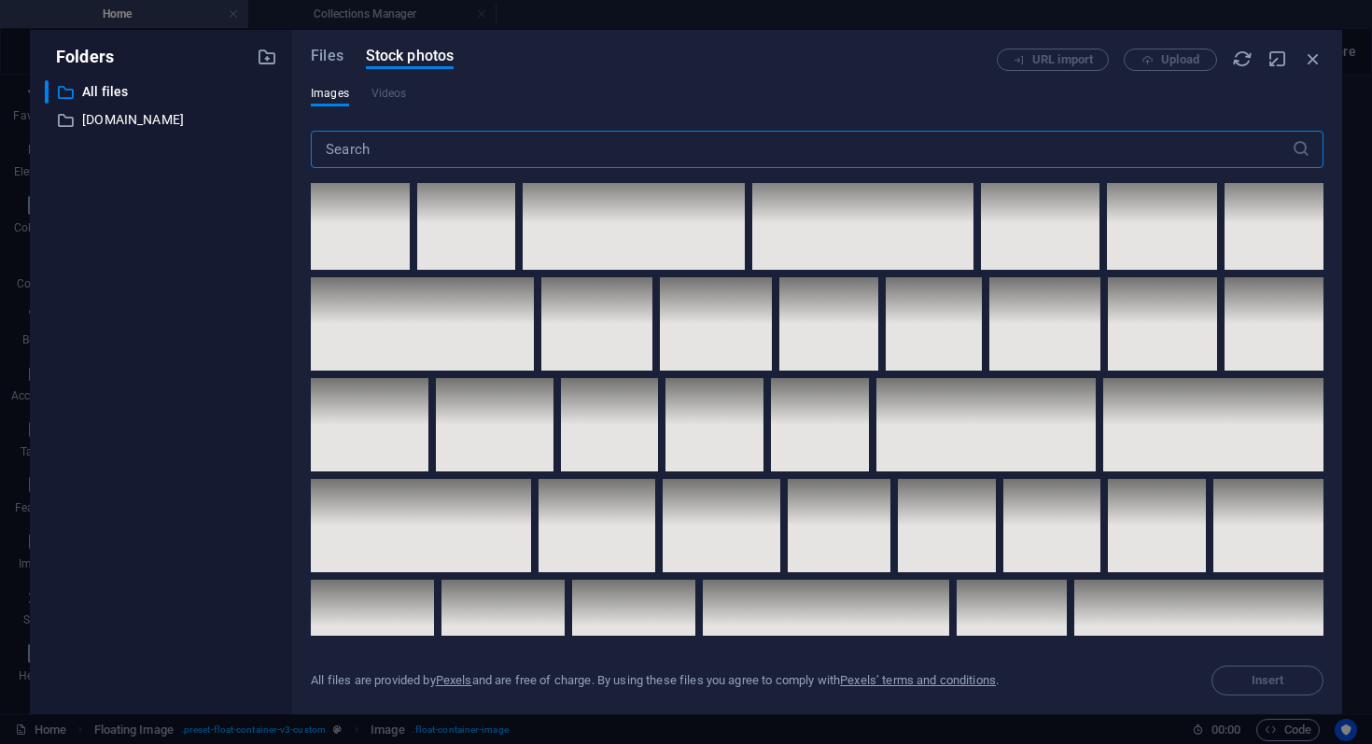
scroll to position [3515, 0]
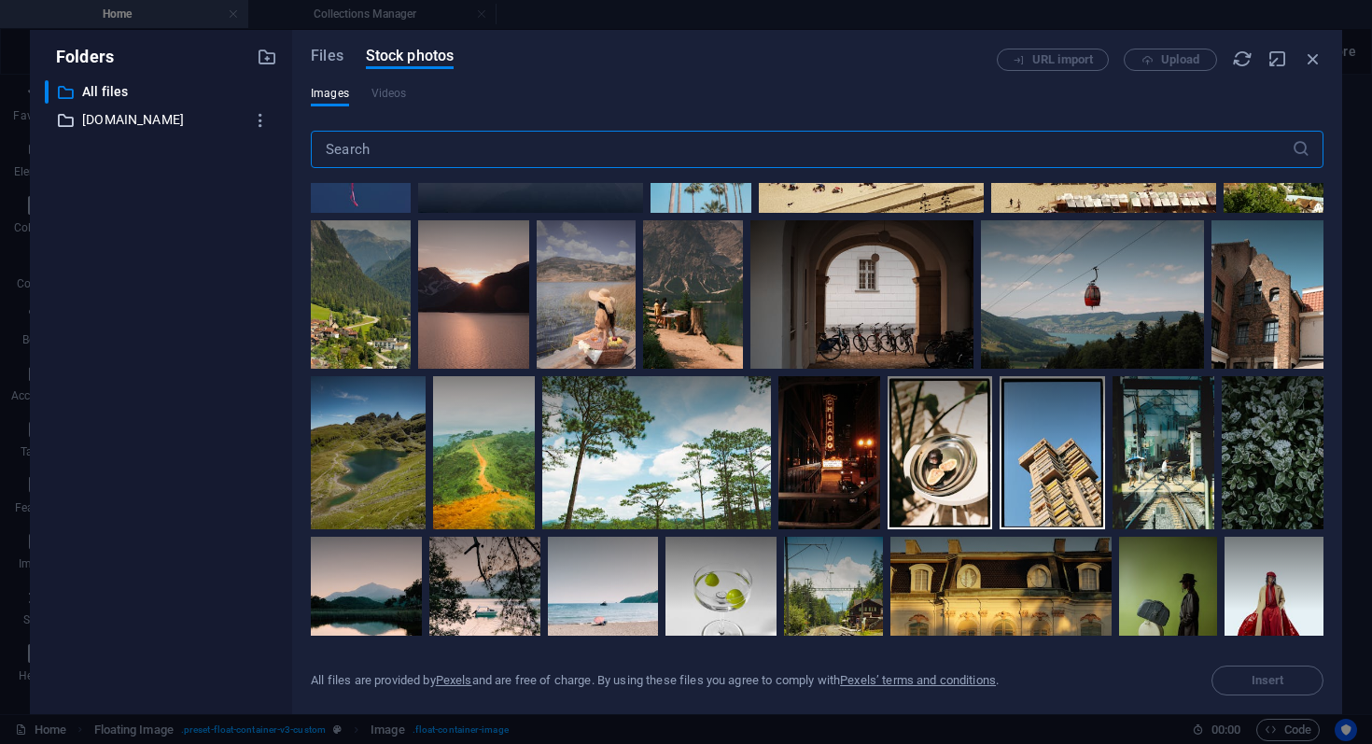
click at [105, 125] on p "[DOMAIN_NAME]" at bounding box center [162, 119] width 161 height 21
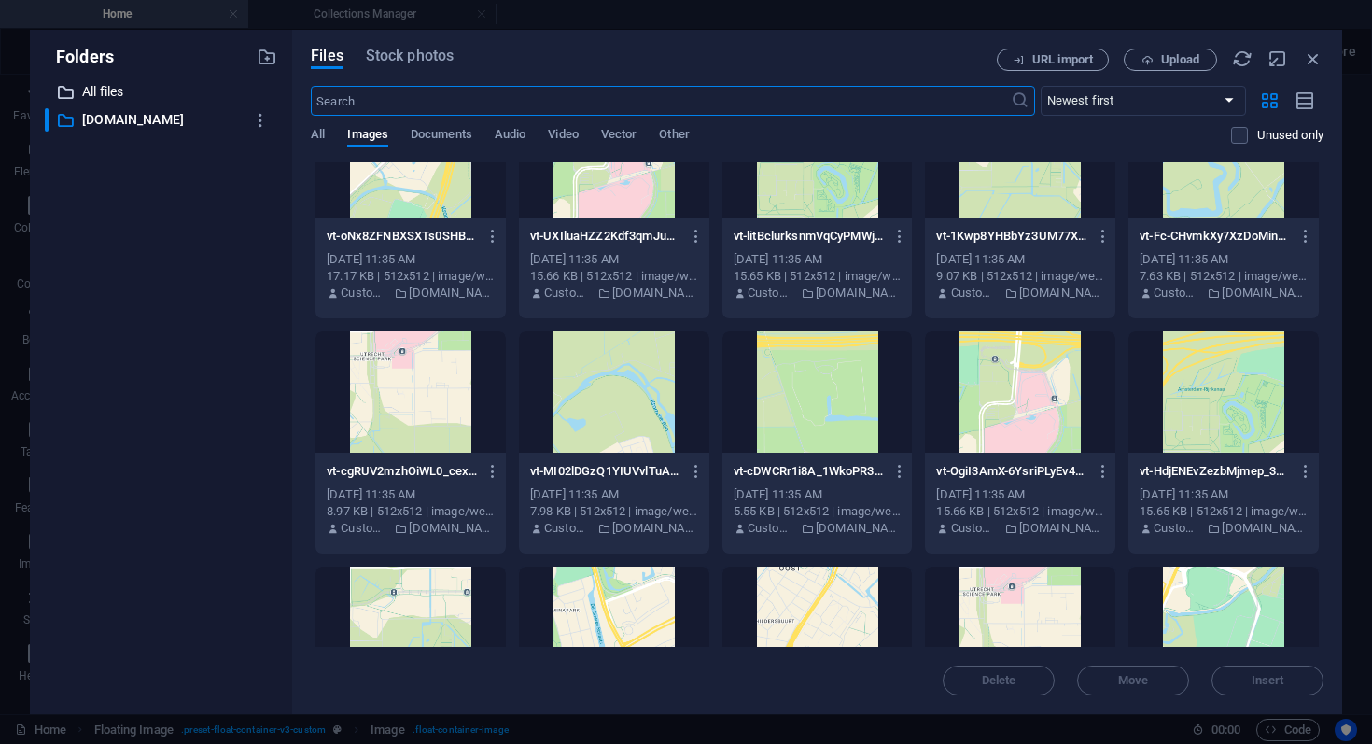
click at [132, 85] on p "All files" at bounding box center [162, 91] width 161 height 21
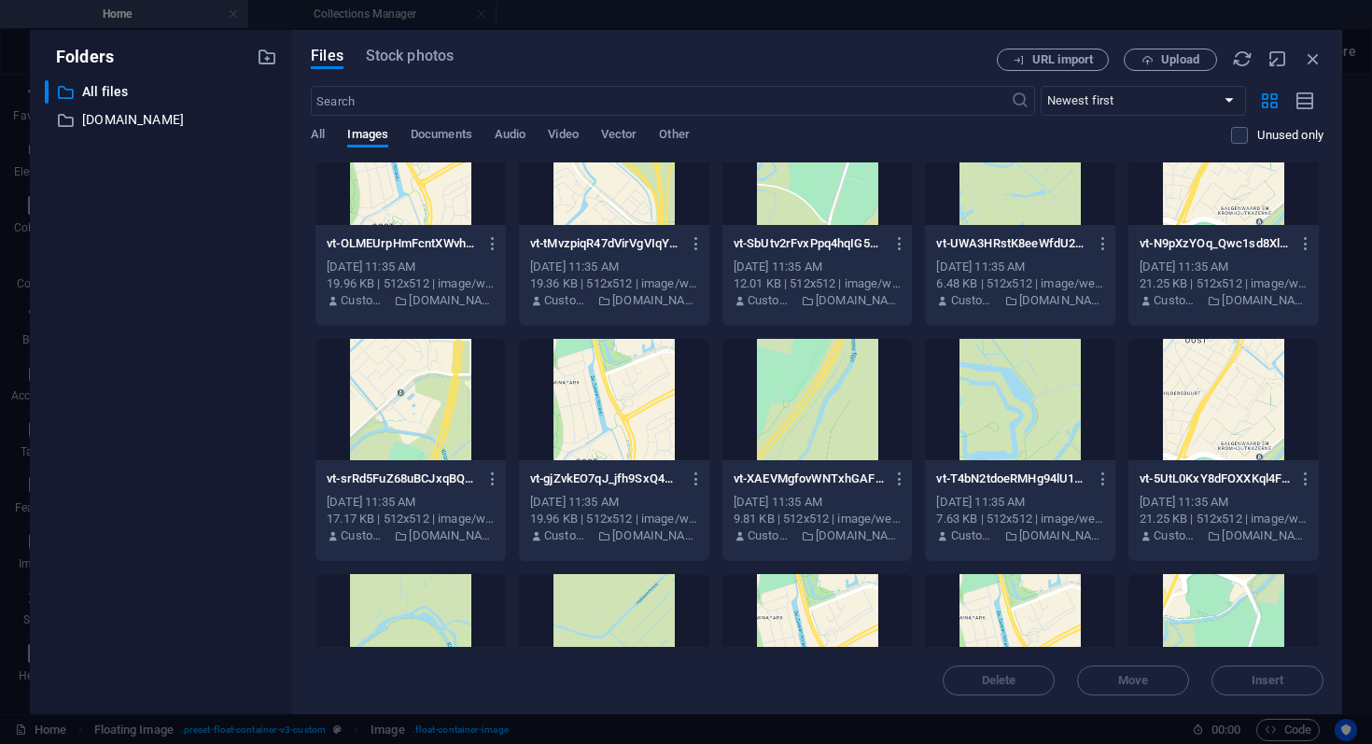
scroll to position [0, 0]
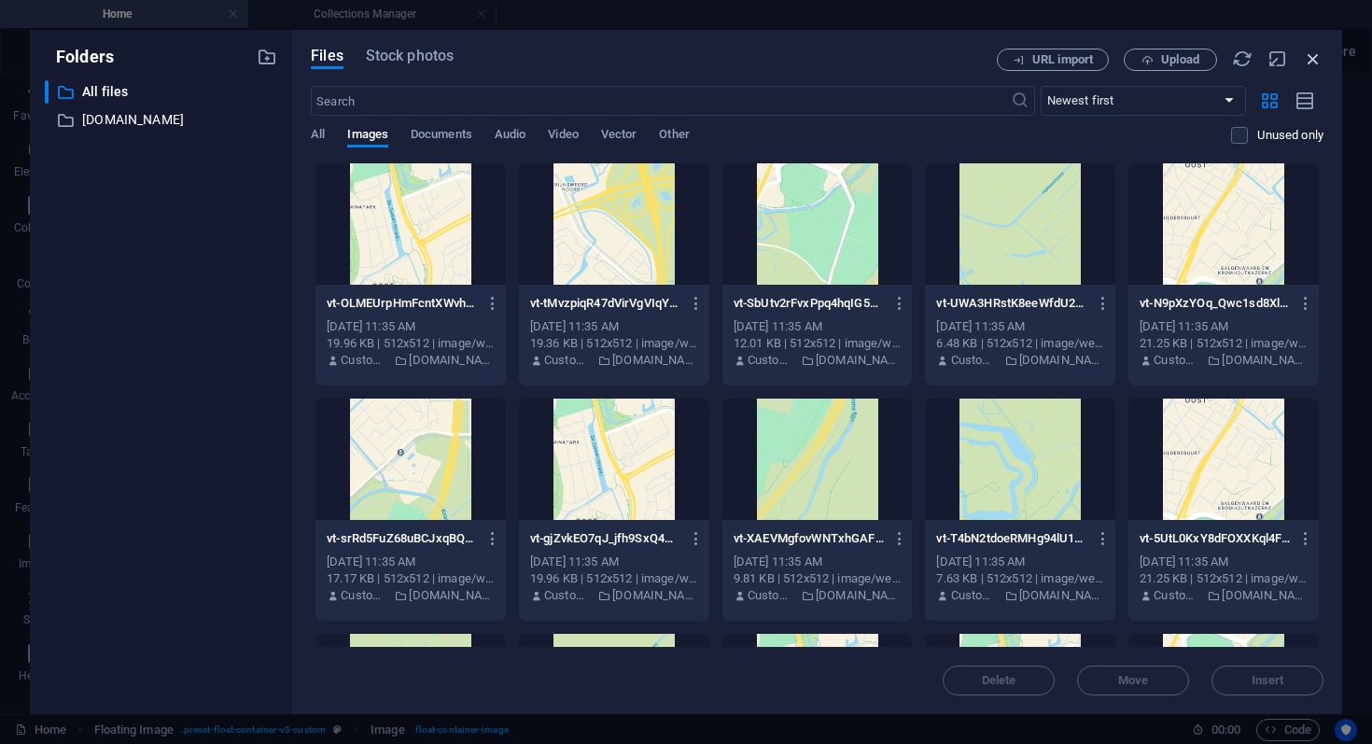
click at [1309, 63] on icon "button" at bounding box center [1313, 59] width 21 height 21
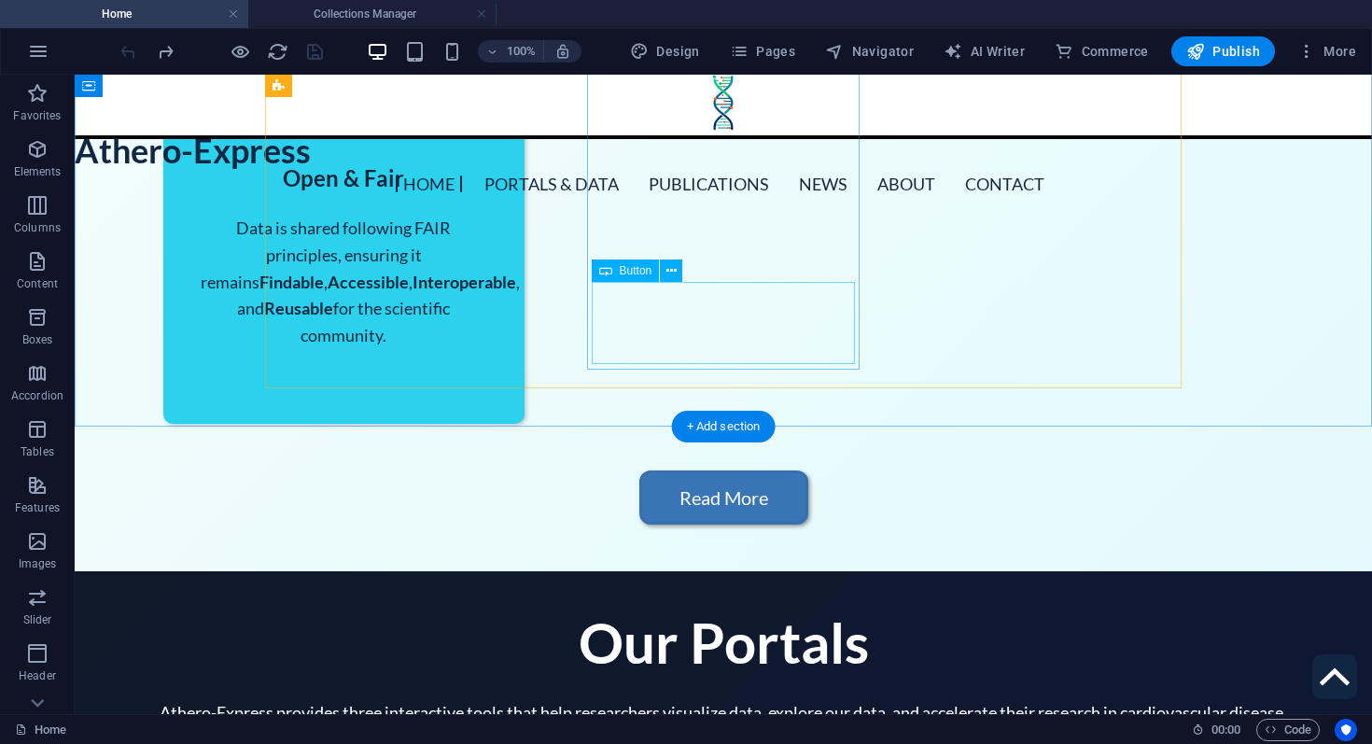
scroll to position [1810, 0]
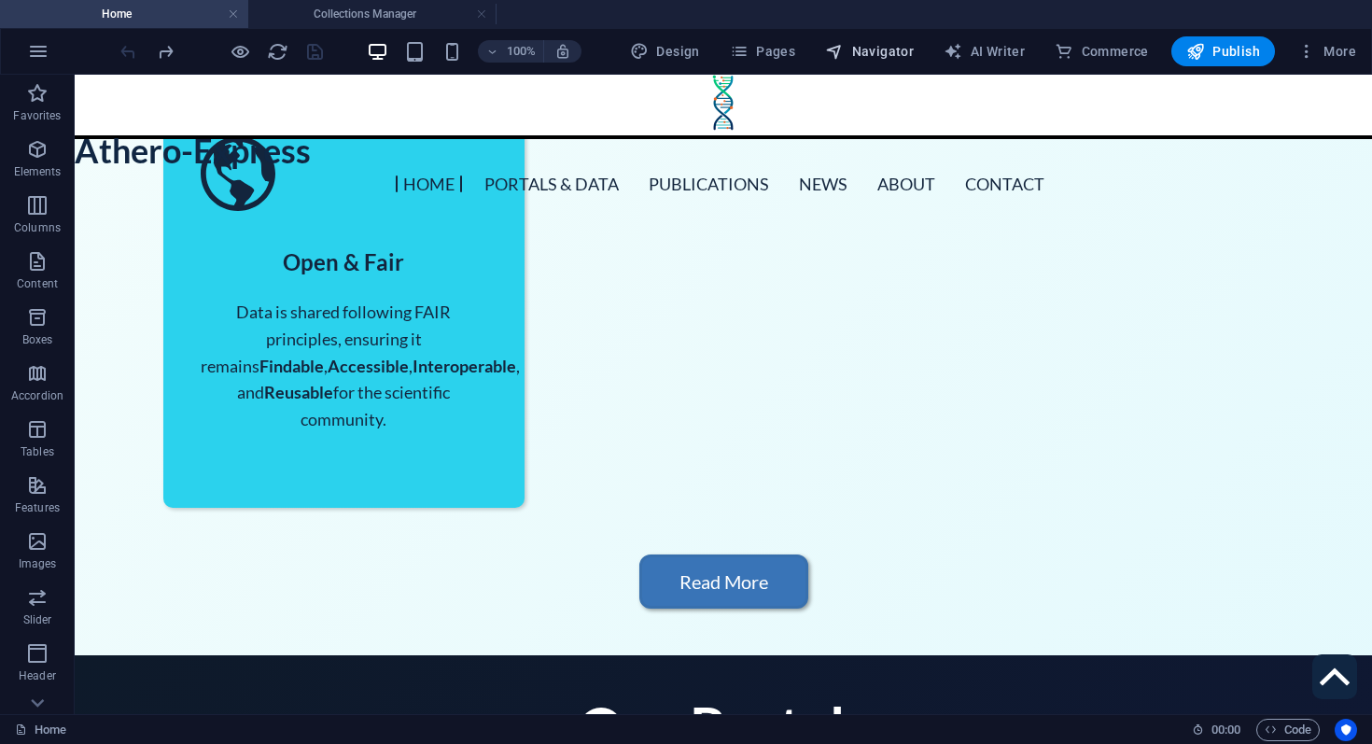
click at [879, 62] on button "Navigator" at bounding box center [870, 51] width 104 height 30
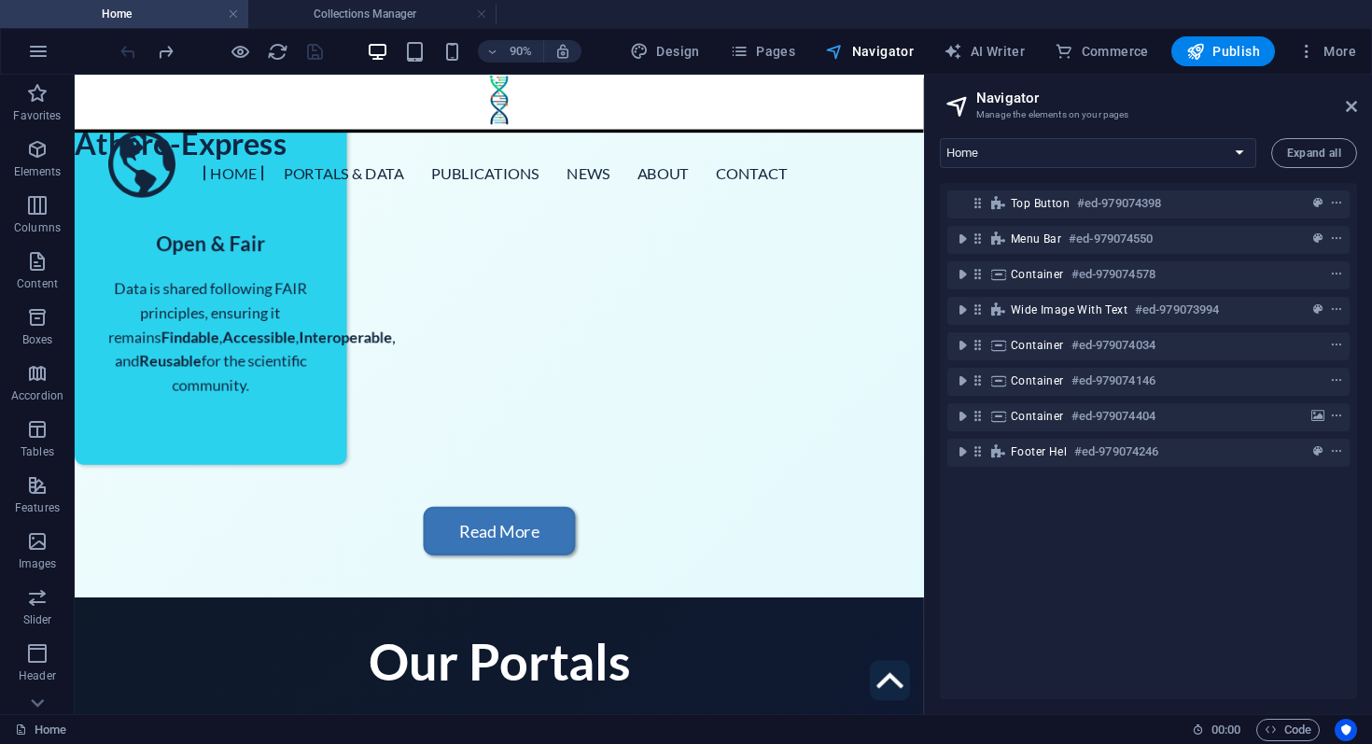
click at [867, 63] on button "Navigator" at bounding box center [870, 51] width 104 height 30
click at [1356, 105] on icon at bounding box center [1351, 106] width 11 height 15
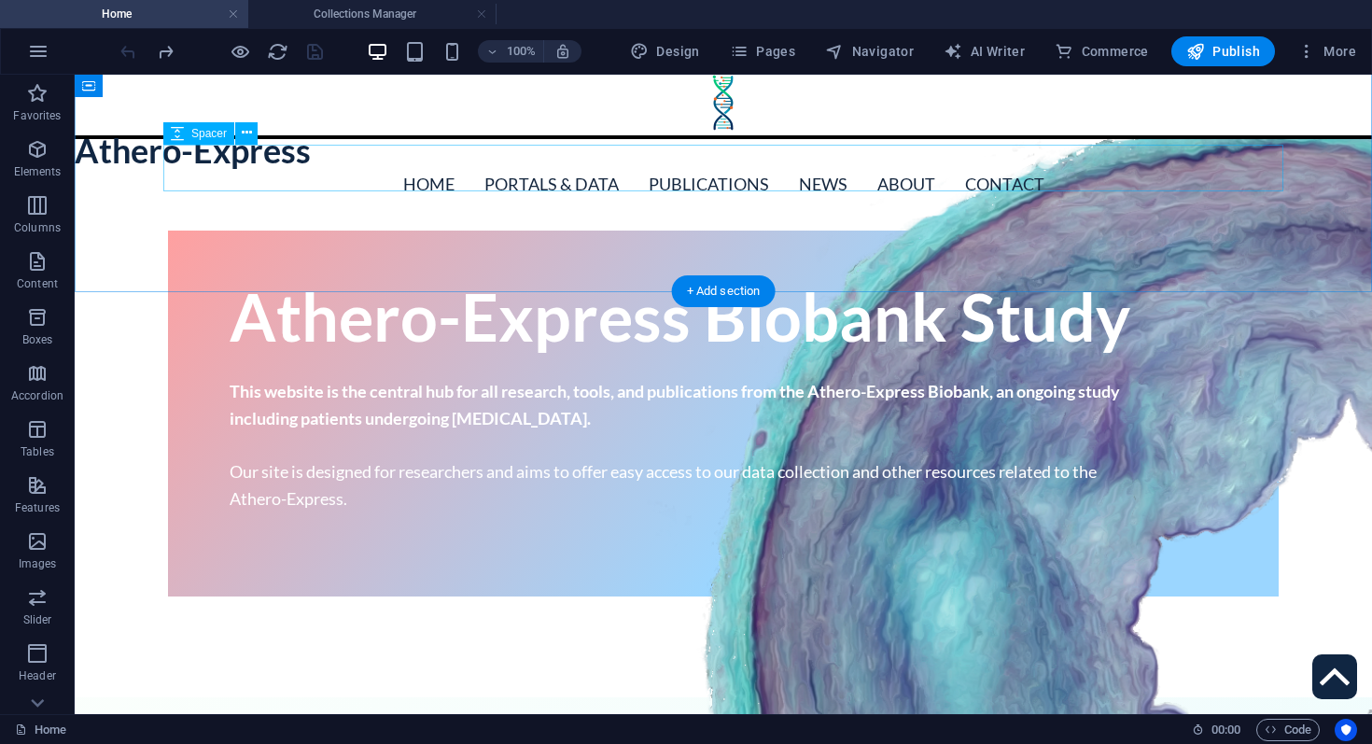
scroll to position [0, 0]
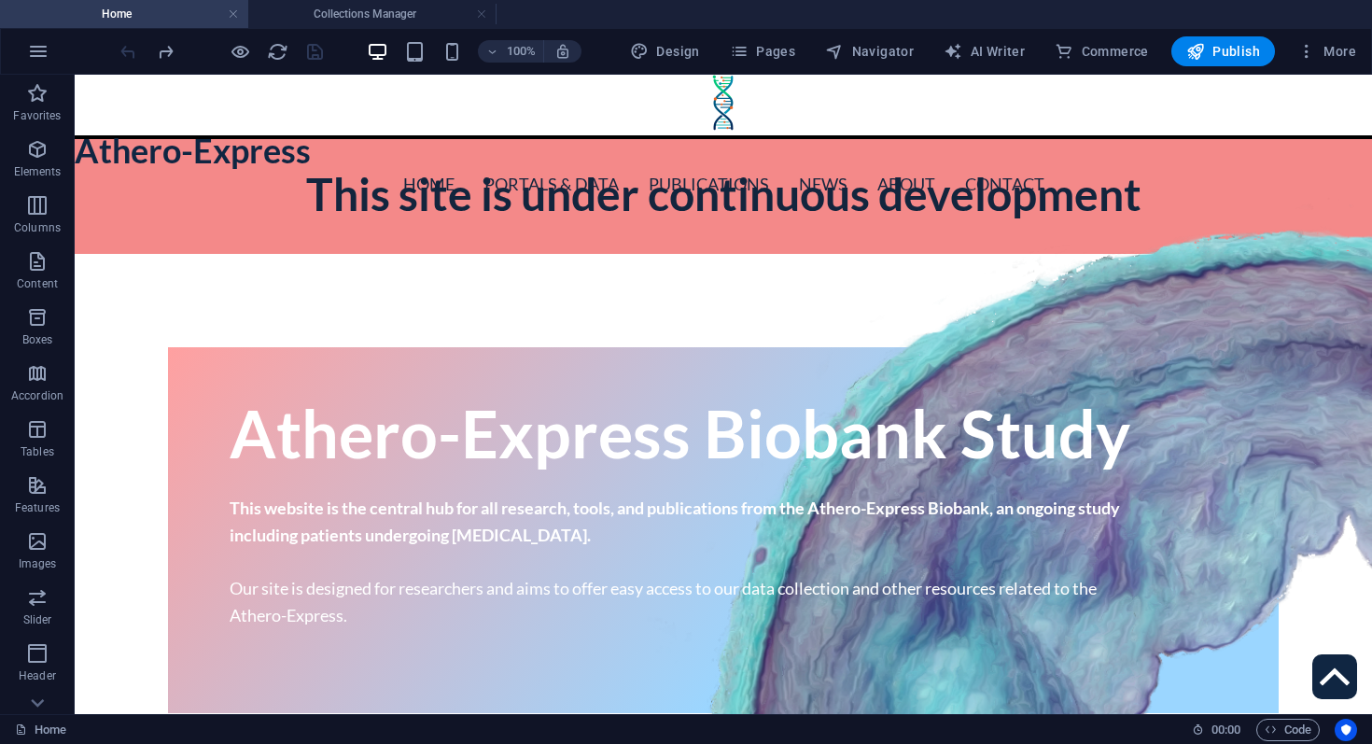
click at [1323, 69] on div "100% Design Pages Navigator AI Writer Commerce Publish More" at bounding box center [686, 51] width 1370 height 45
click at [1330, 63] on button "More" at bounding box center [1327, 51] width 74 height 30
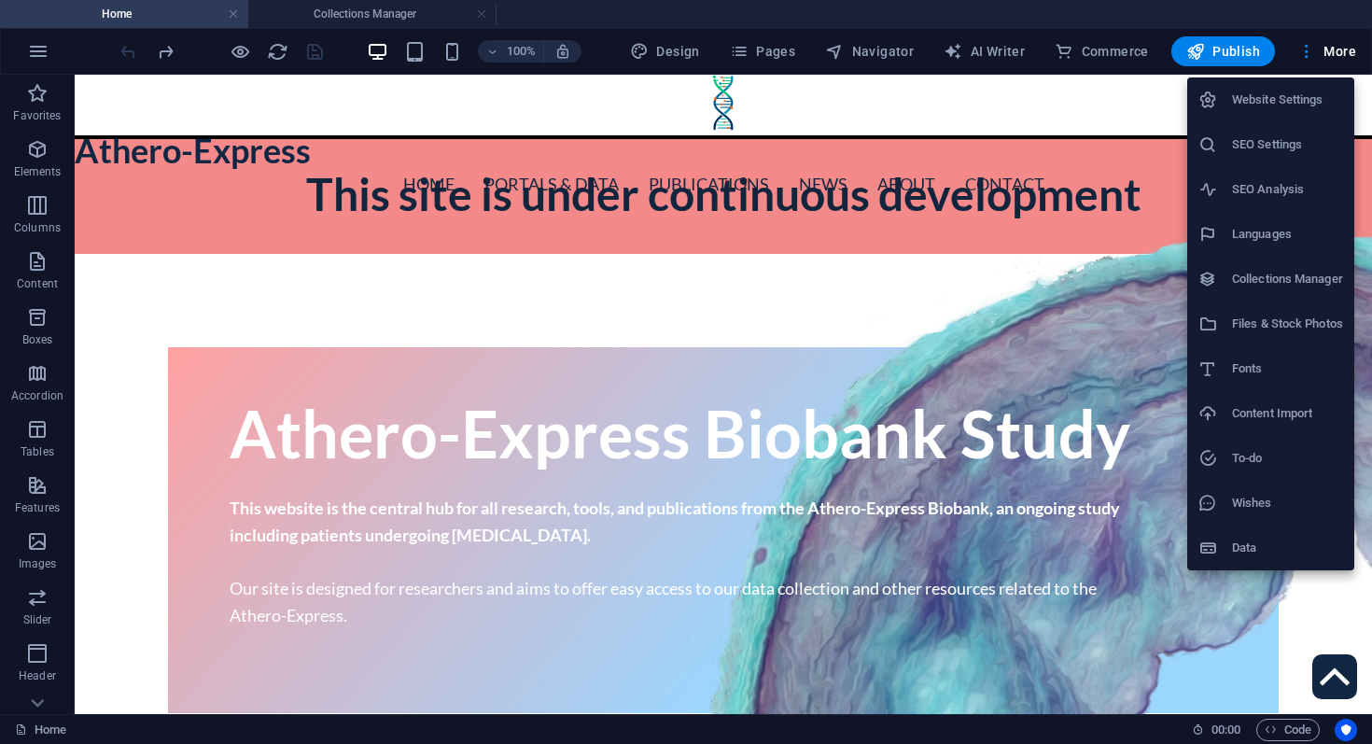
click at [1310, 49] on div at bounding box center [686, 372] width 1372 height 744
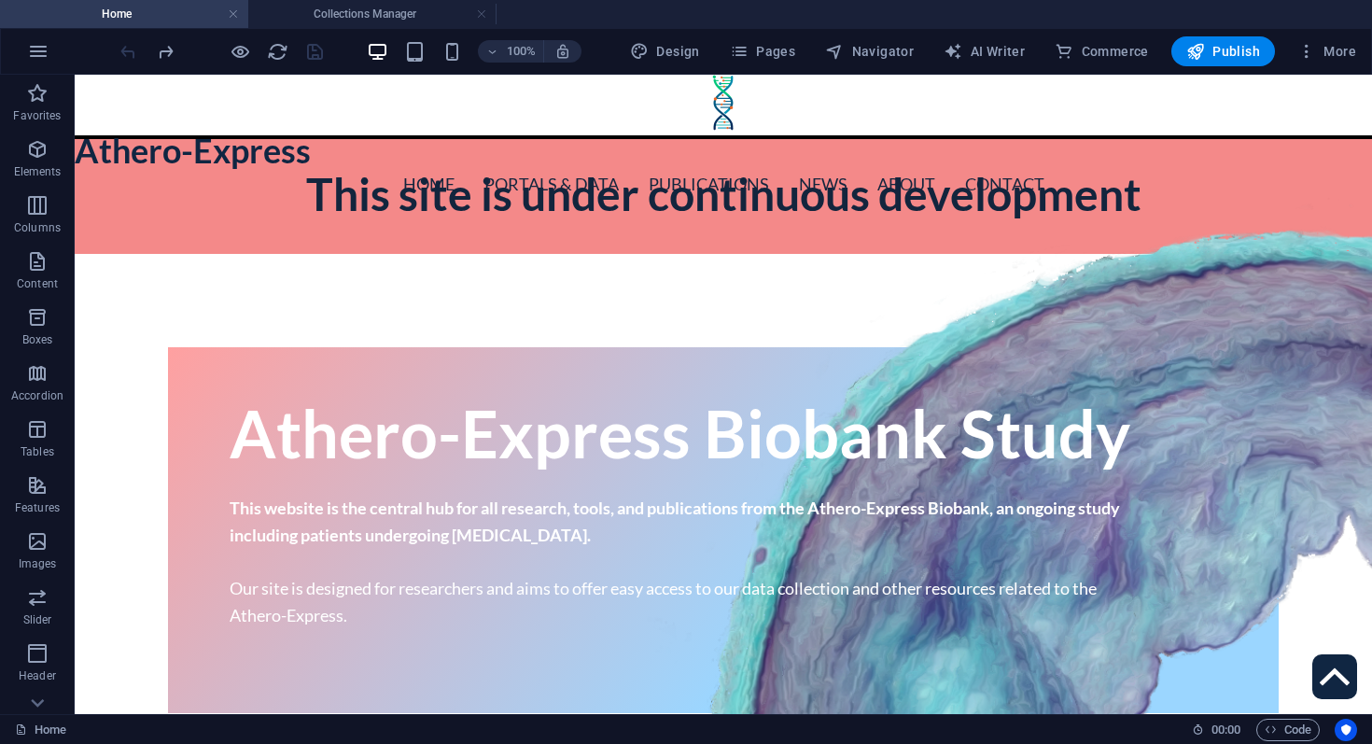
click at [1310, 49] on icon "button" at bounding box center [1306, 51] width 19 height 19
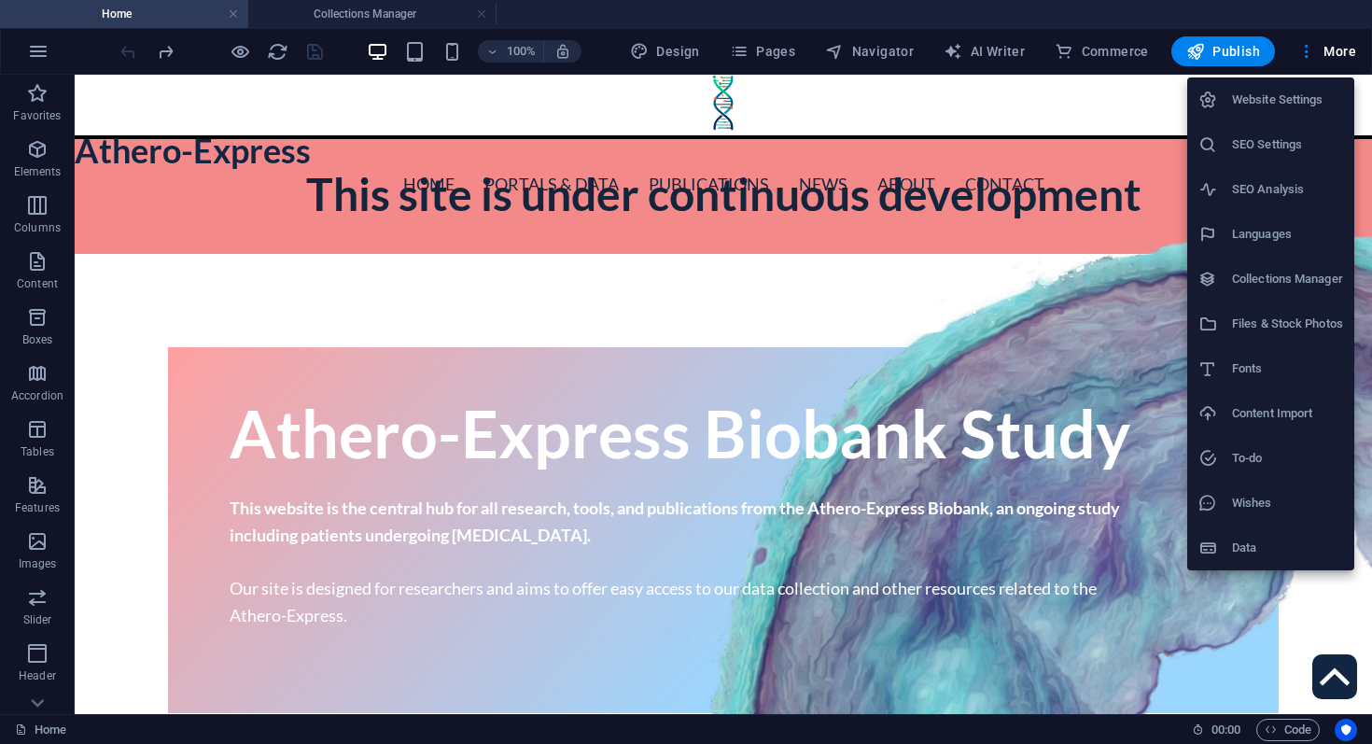
click at [790, 42] on div at bounding box center [686, 372] width 1372 height 744
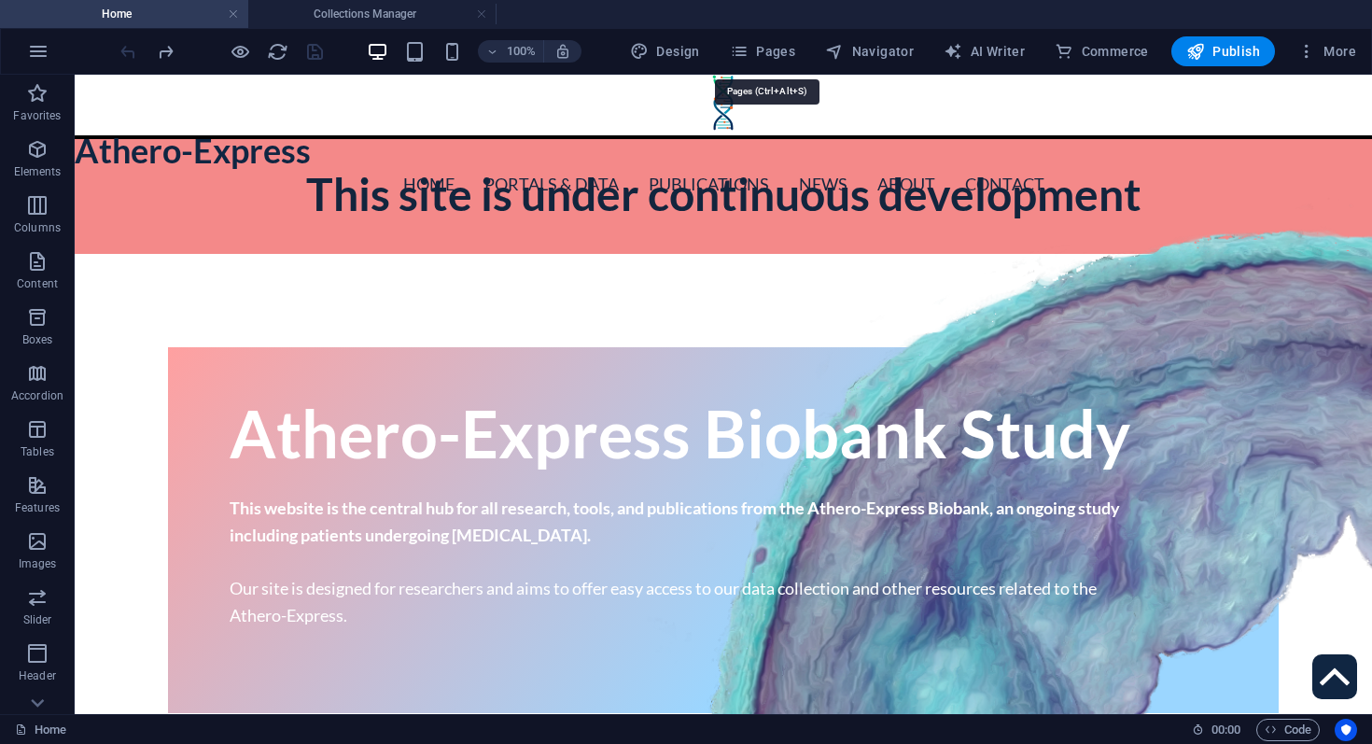
click at [788, 57] on span "Pages" at bounding box center [762, 51] width 65 height 19
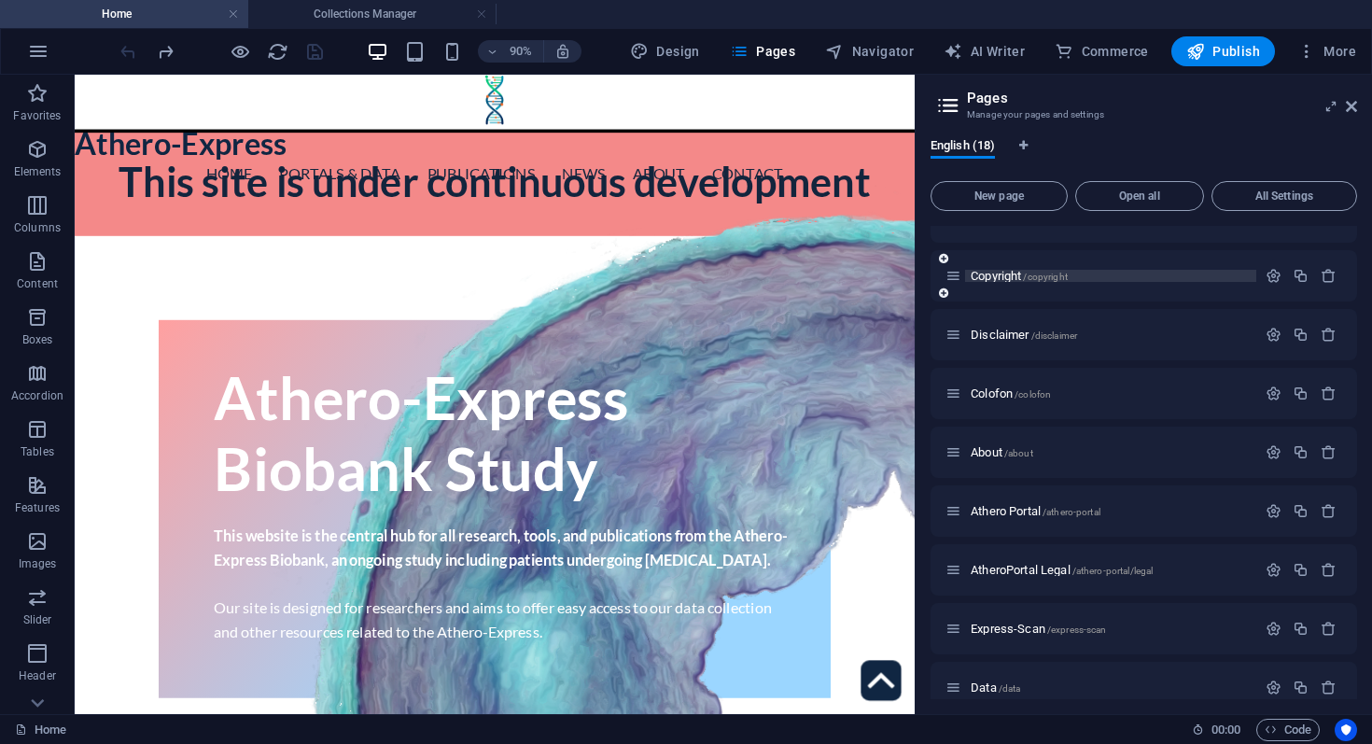
scroll to position [256, 0]
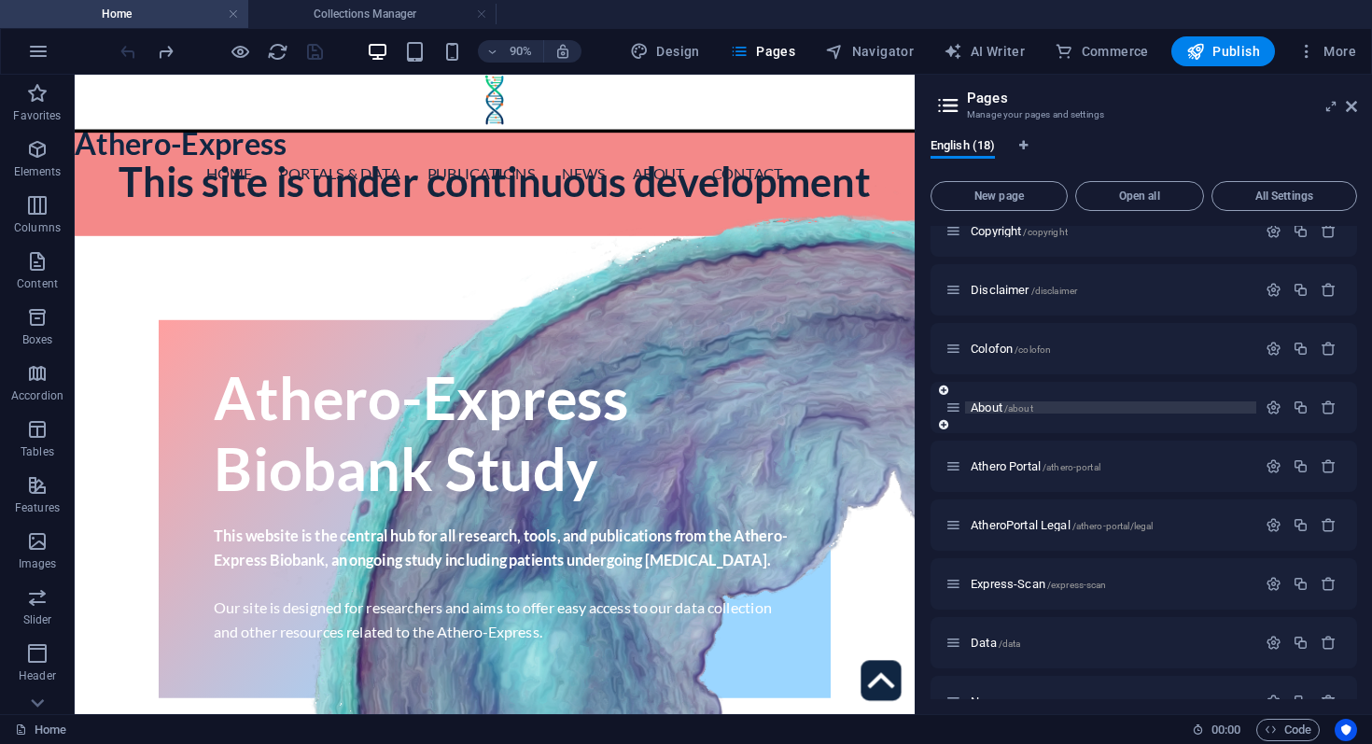
click at [1004, 402] on span "About /about" at bounding box center [1002, 407] width 63 height 14
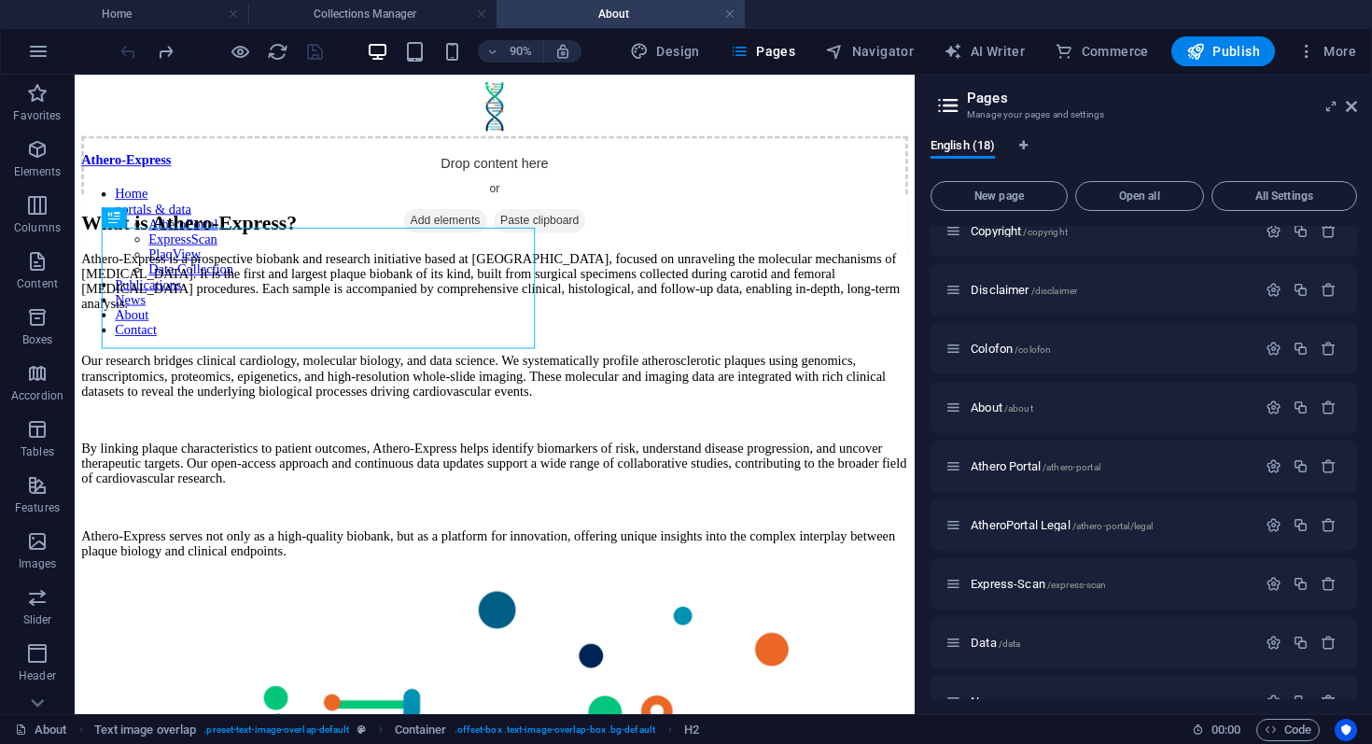
scroll to position [0, 0]
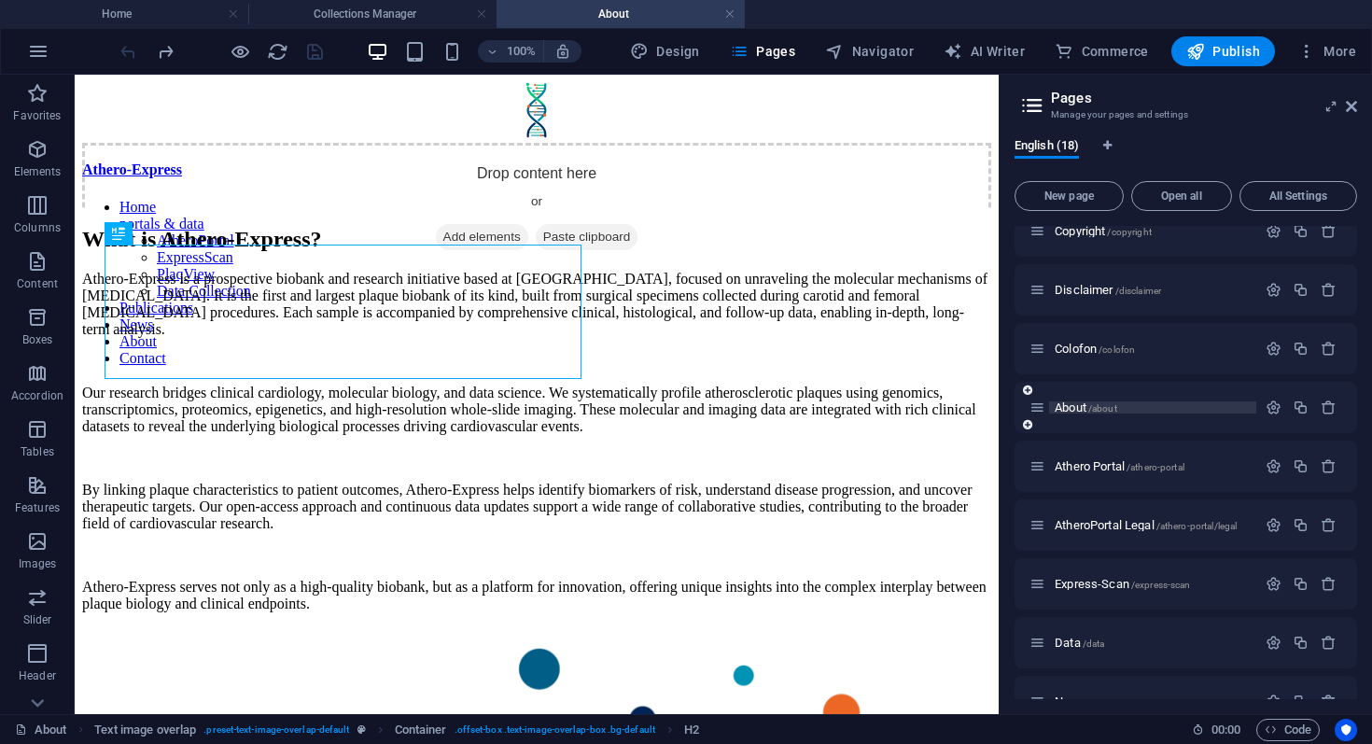
drag, startPoint x: 916, startPoint y: 387, endPoint x: 1207, endPoint y: 402, distance: 290.6
click at [1207, 402] on aside "Pages Manage your pages and settings English (18) New page Open all All Setting…" at bounding box center [1185, 394] width 373 height 639
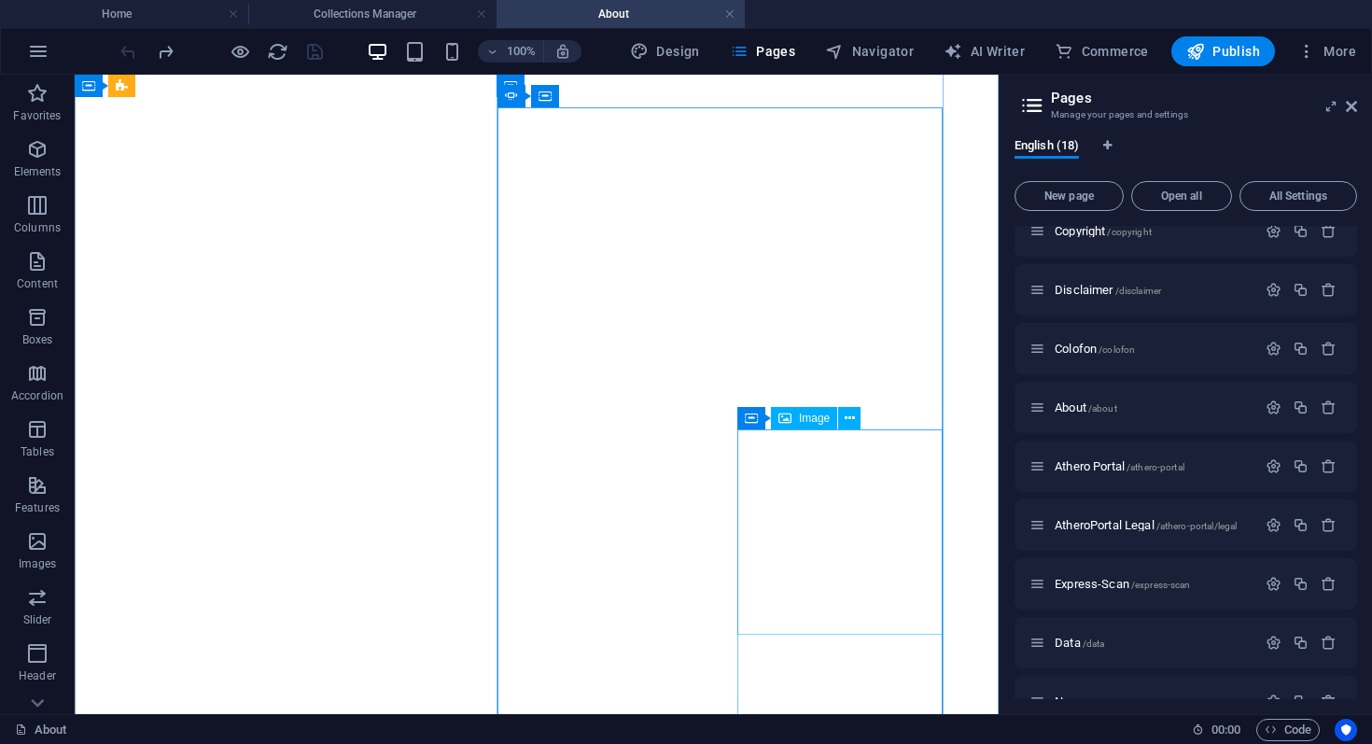
scroll to position [1283, 0]
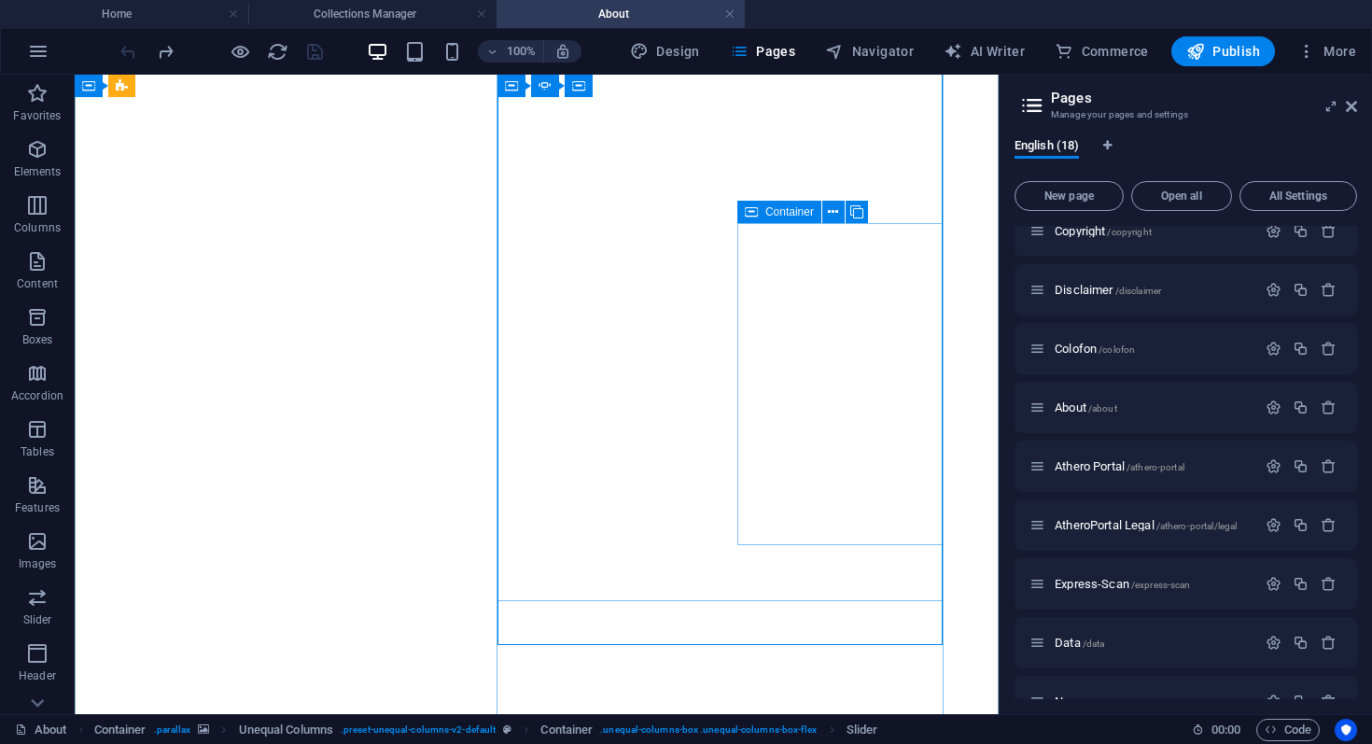
scroll to position [1418, 0]
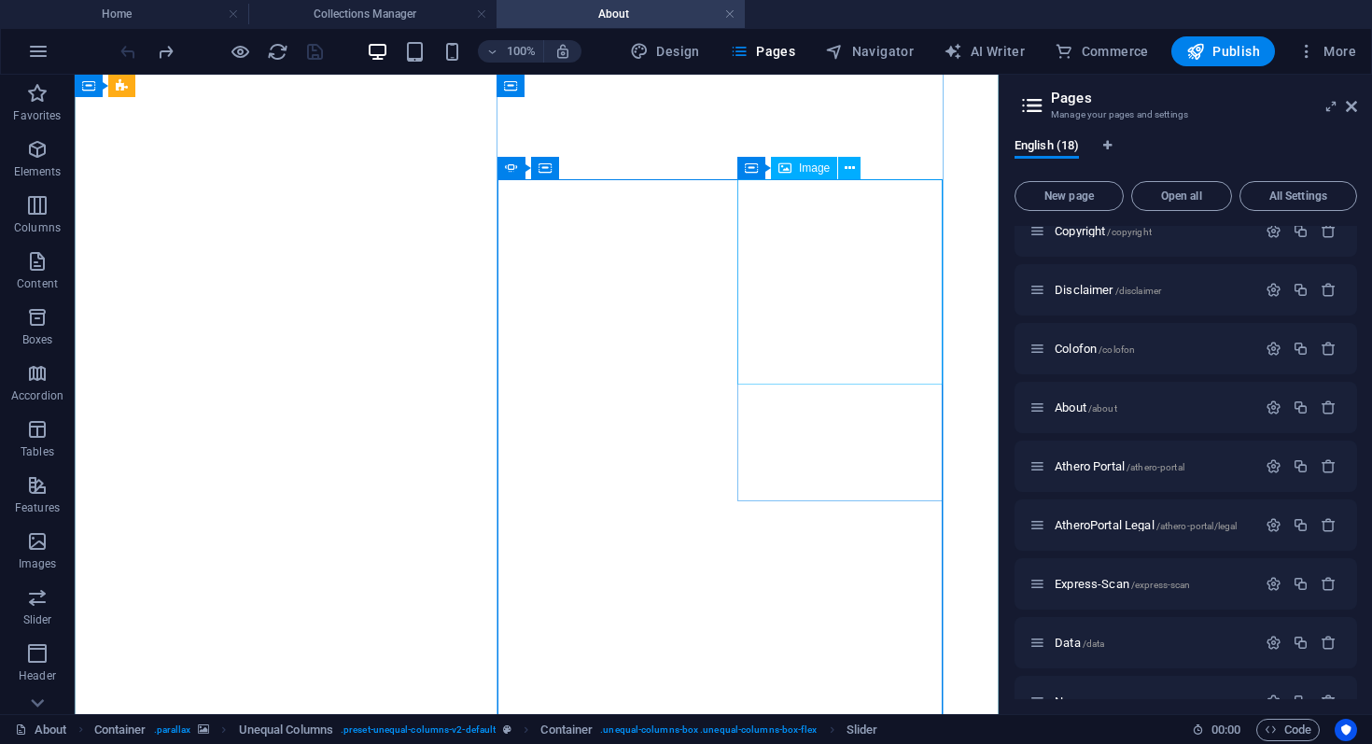
scroll to position [1429, 0]
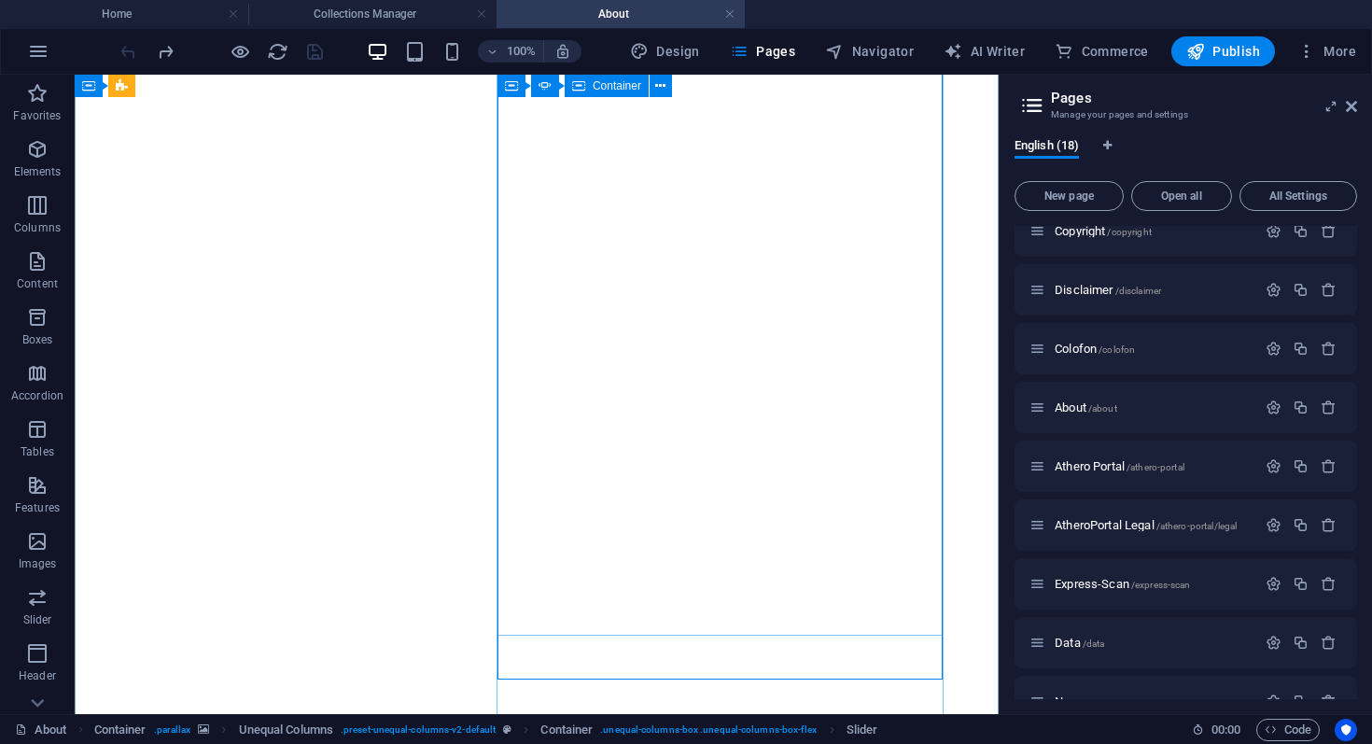
scroll to position [1151, 0]
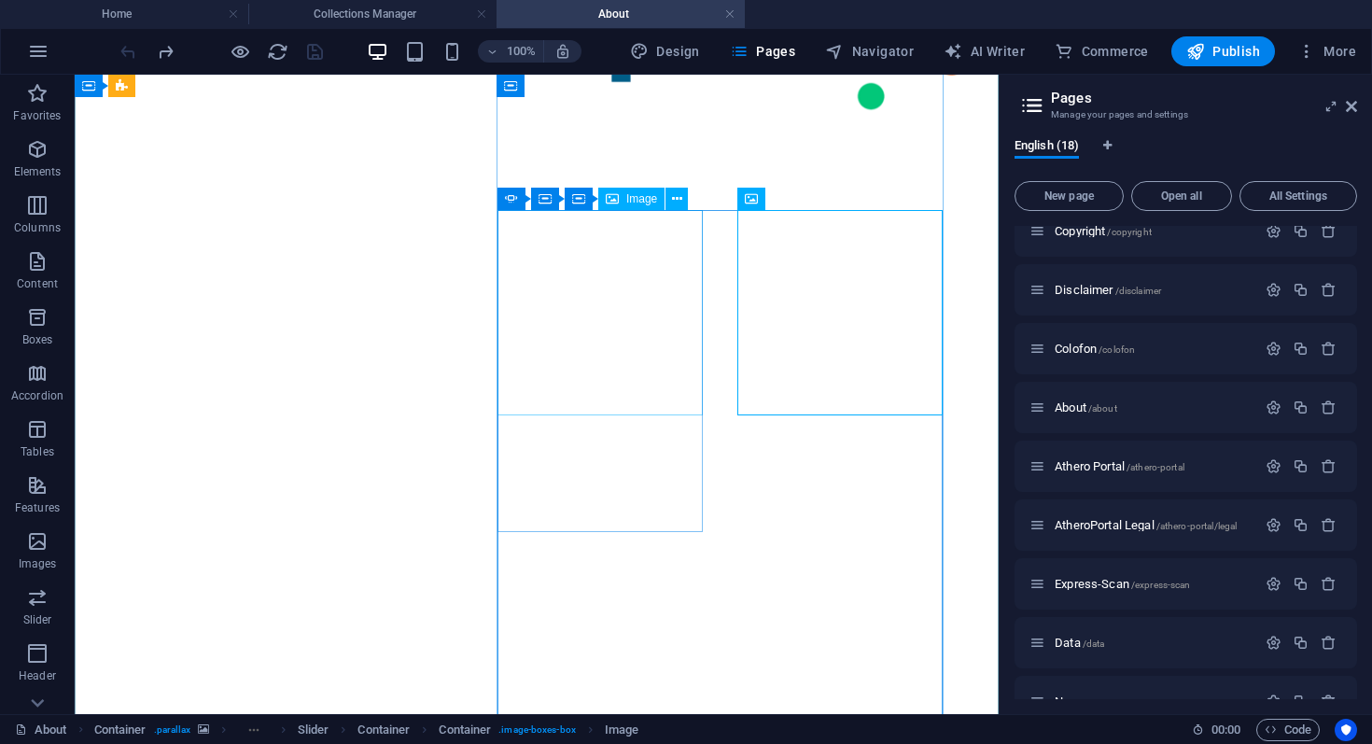
select select "px"
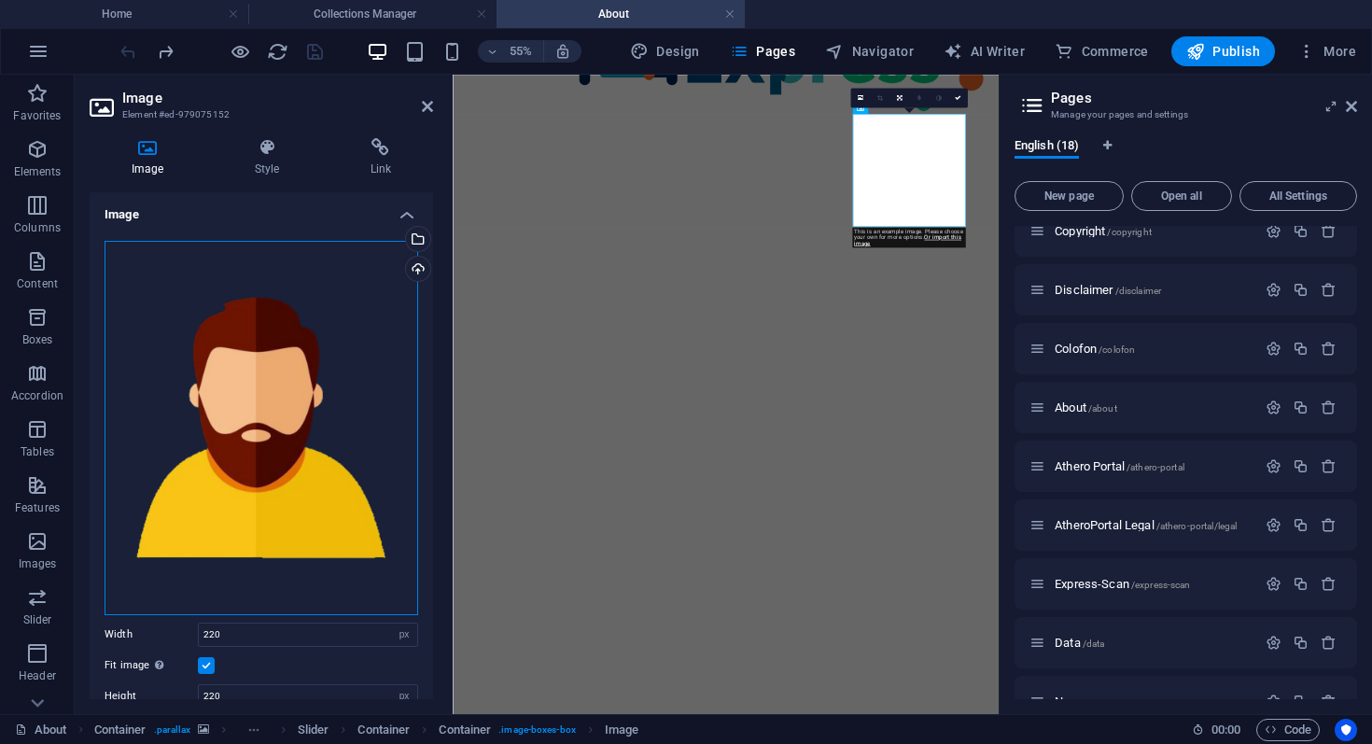
click at [344, 352] on div "Drag files here, click to choose files or select files from Files or our free s…" at bounding box center [262, 428] width 314 height 374
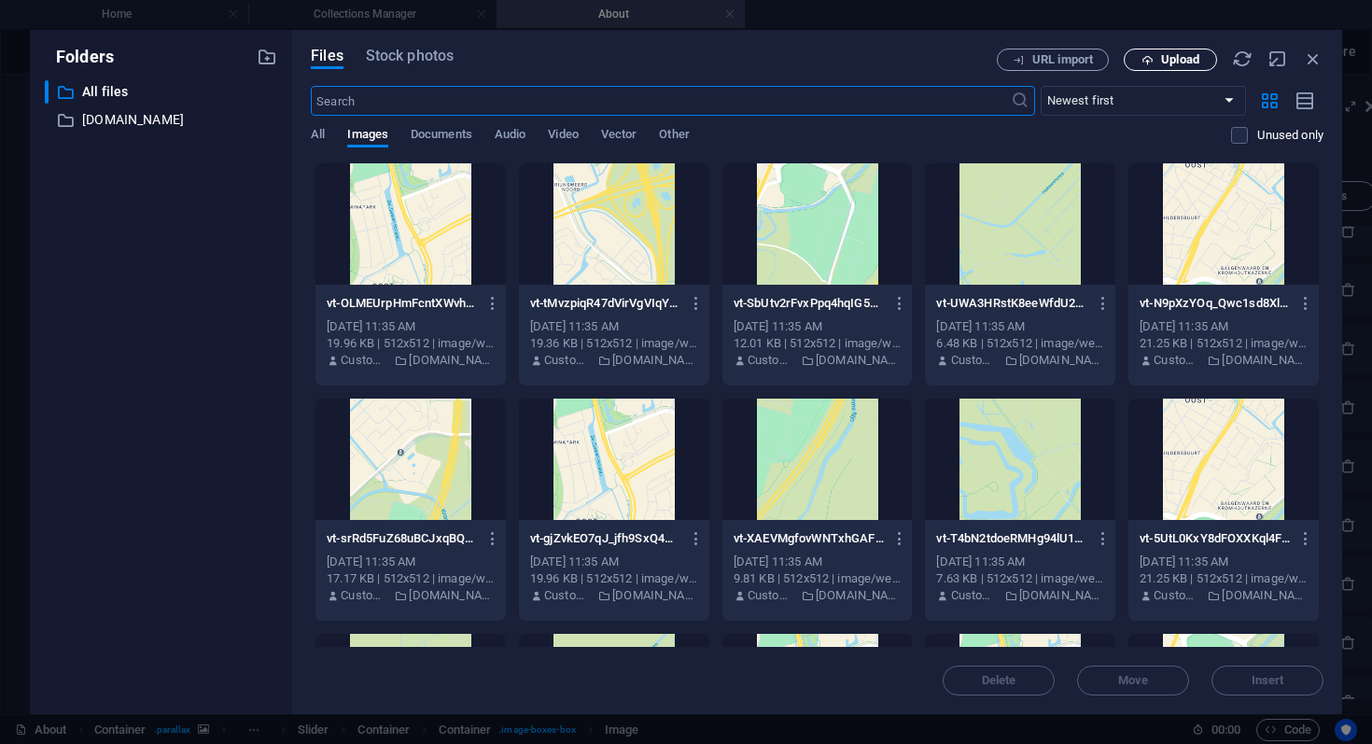
click at [1155, 60] on span "Upload" at bounding box center [1170, 60] width 77 height 12
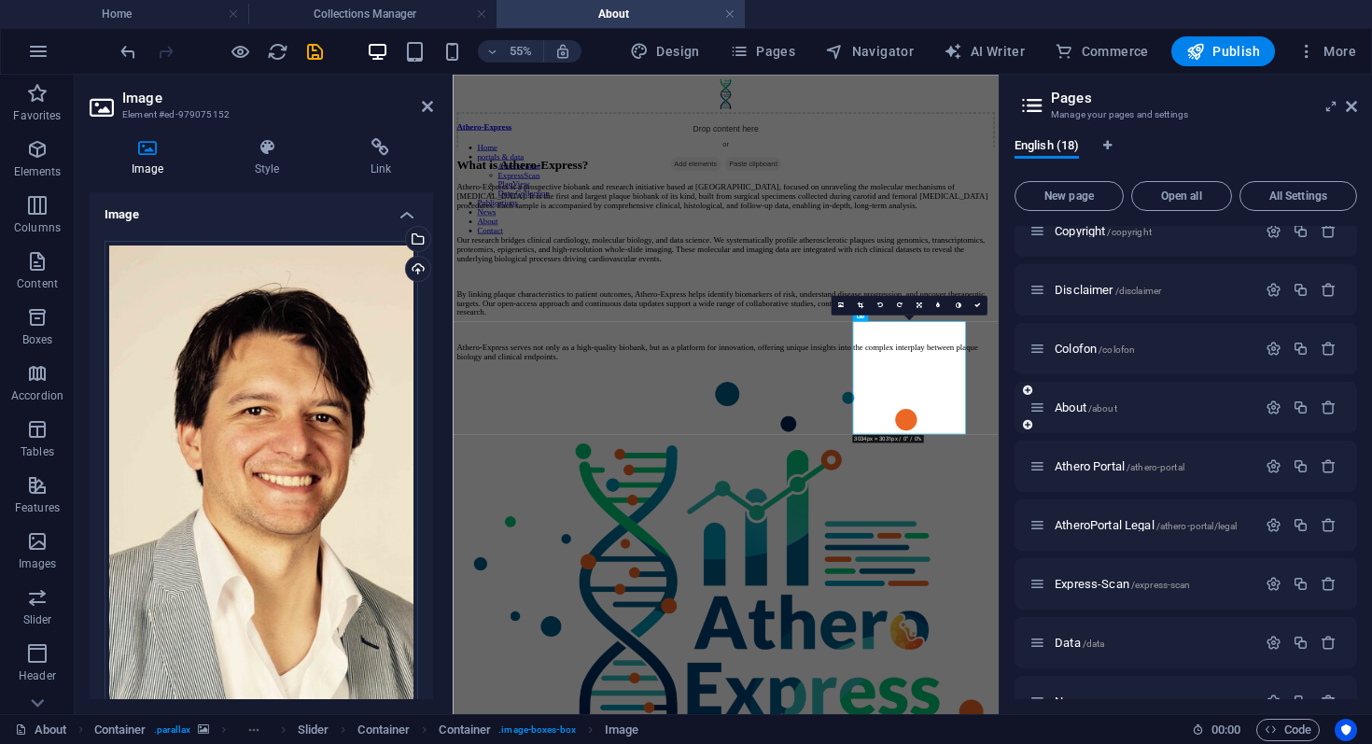
scroll to position [774, 0]
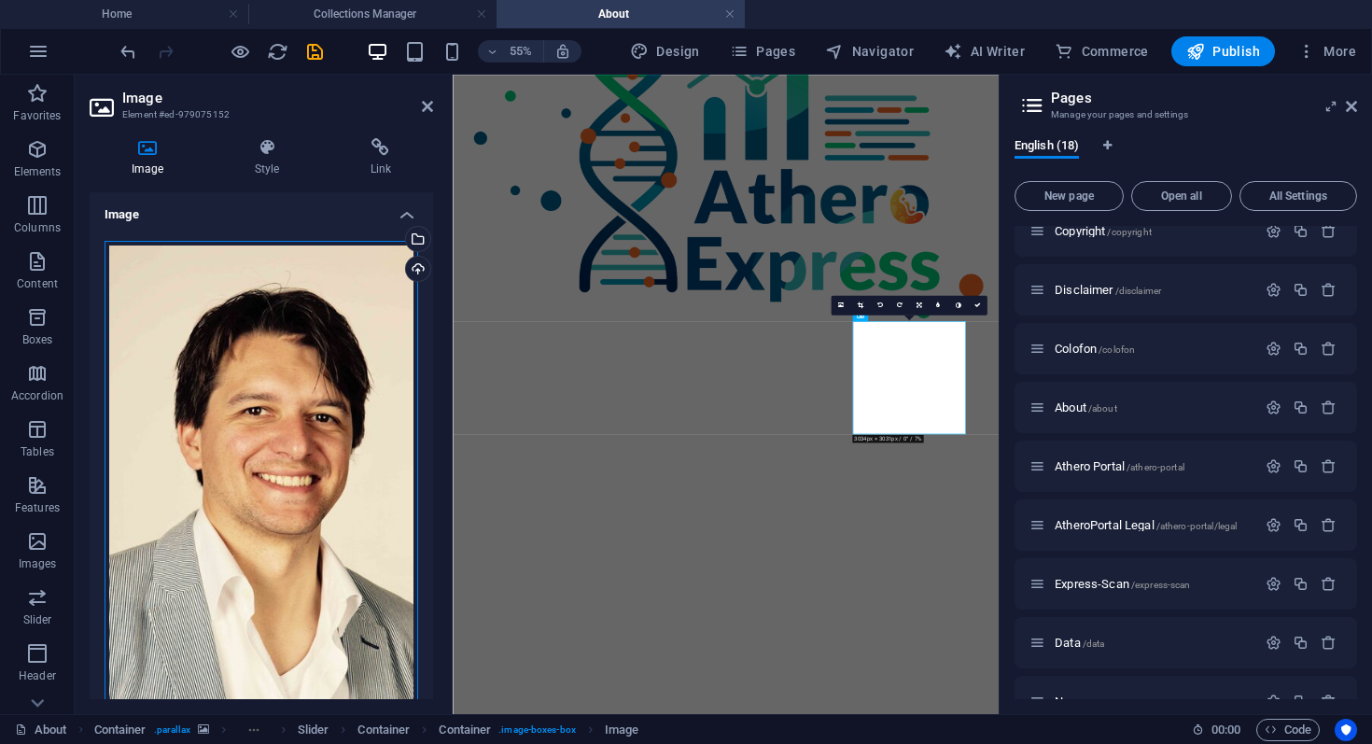
click at [341, 437] on div "Drag files here, click to choose files or select files from Files or our free s…" at bounding box center [262, 473] width 314 height 465
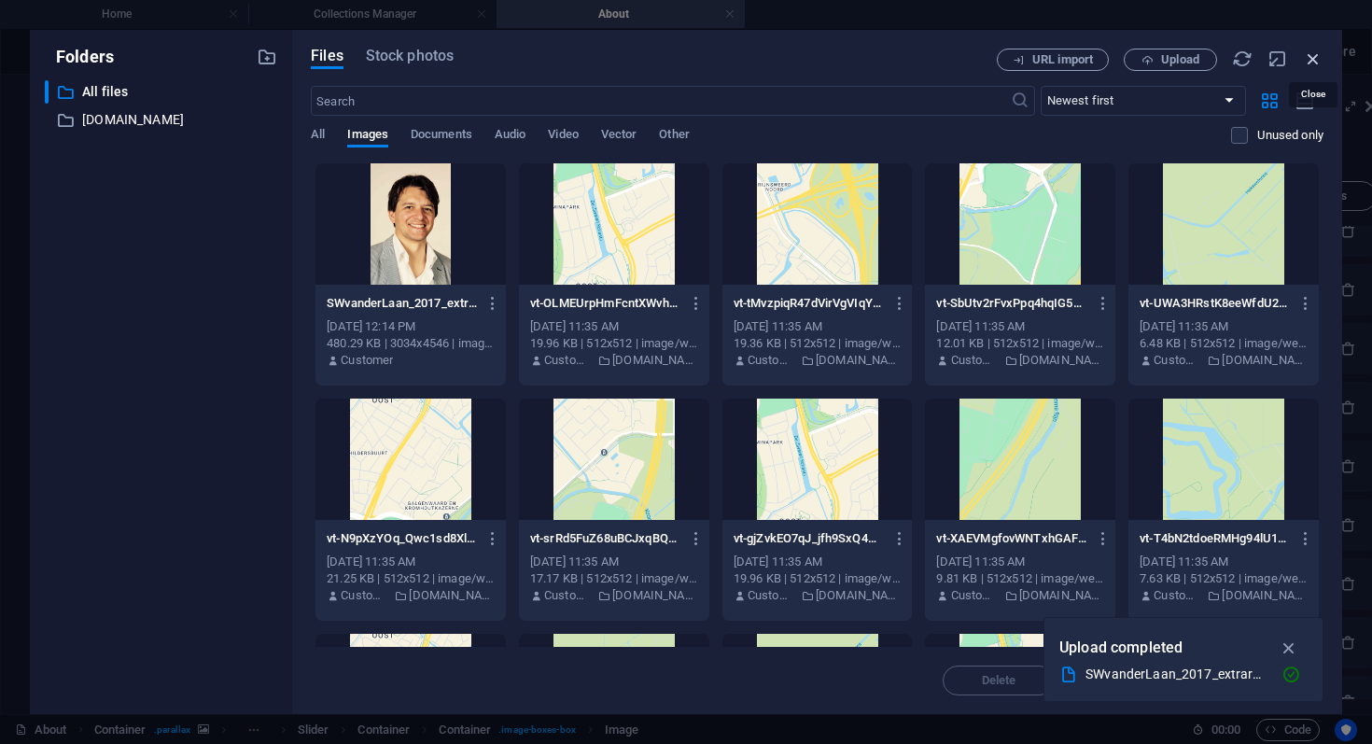
click at [1310, 63] on icon "button" at bounding box center [1313, 59] width 21 height 21
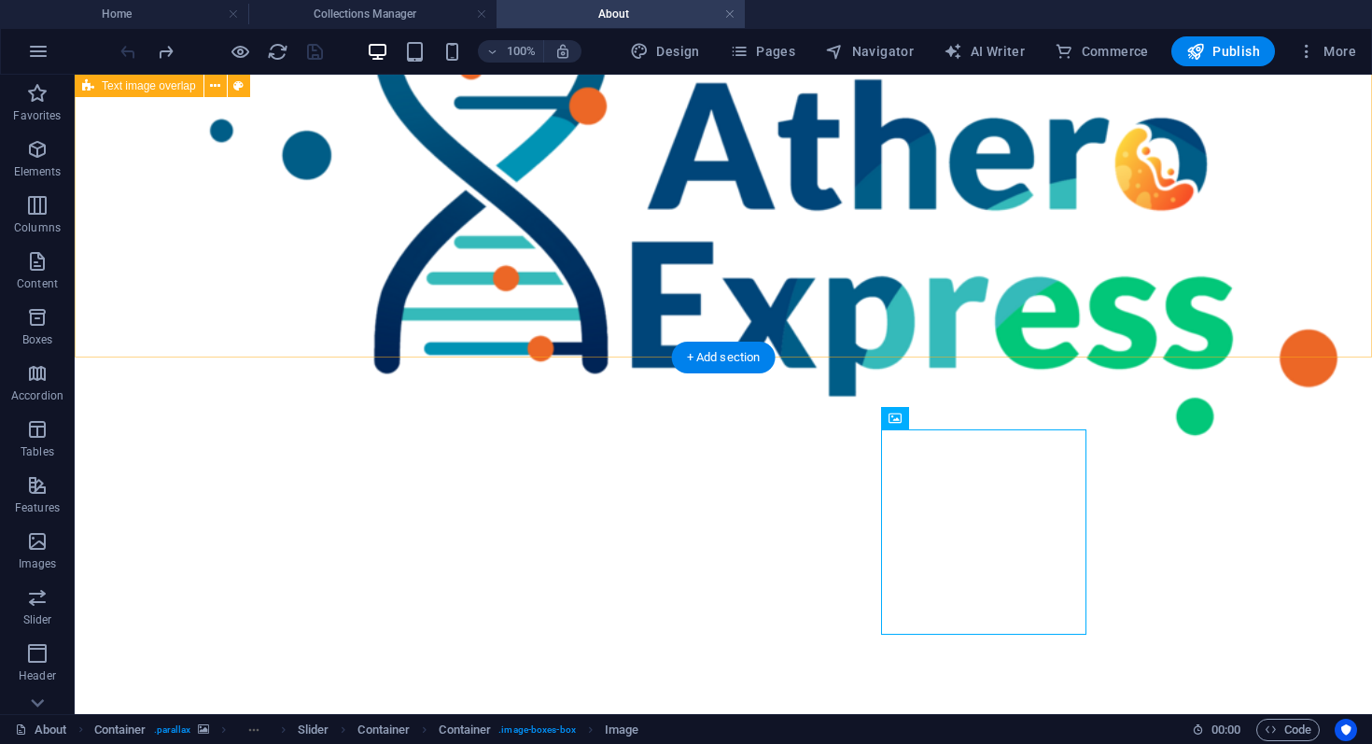
scroll to position [1020, 0]
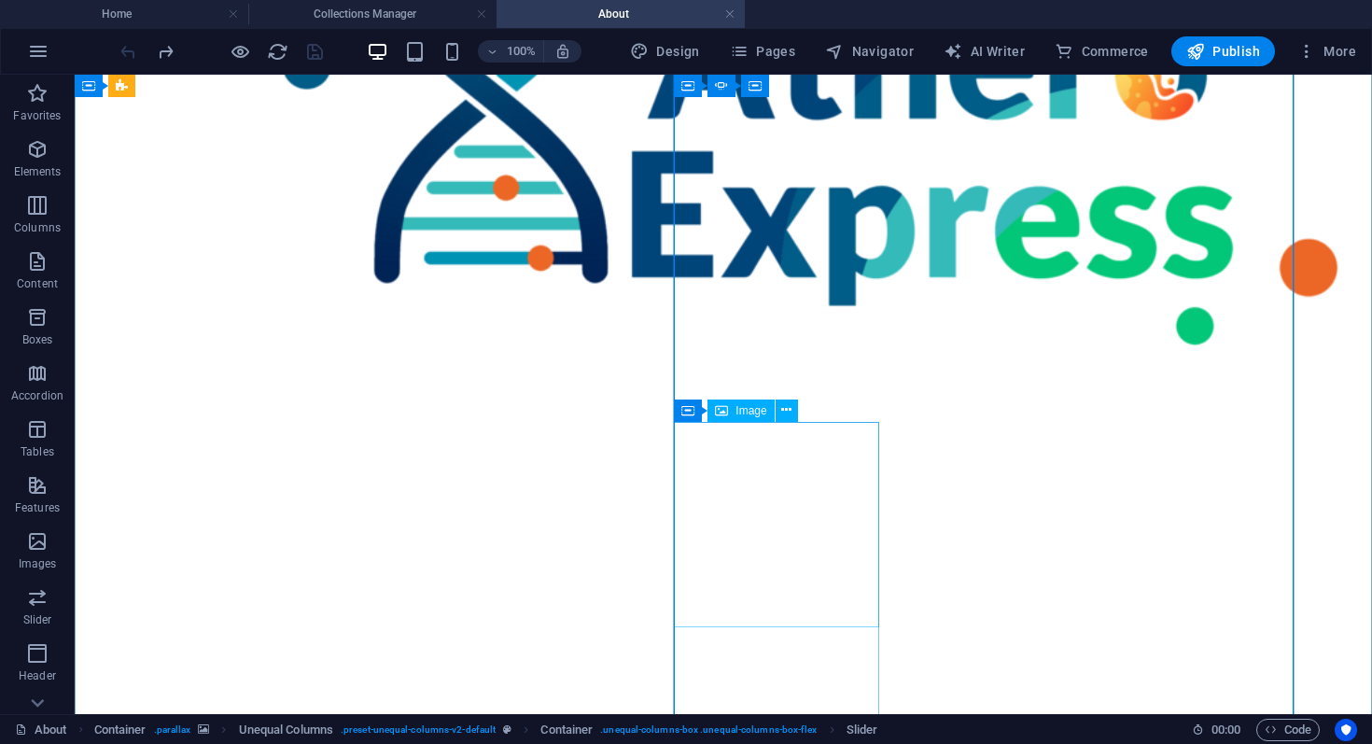
scroll to position [1036, 0]
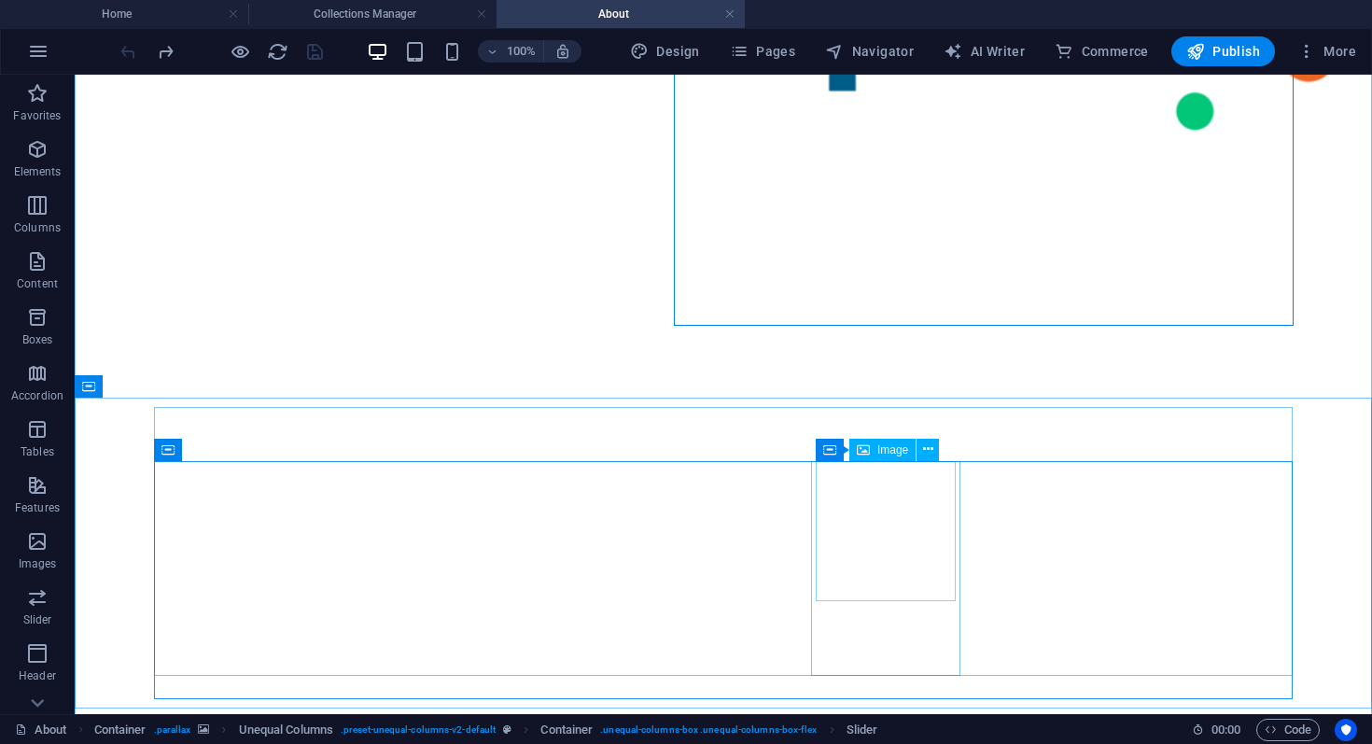
scroll to position [1314, 0]
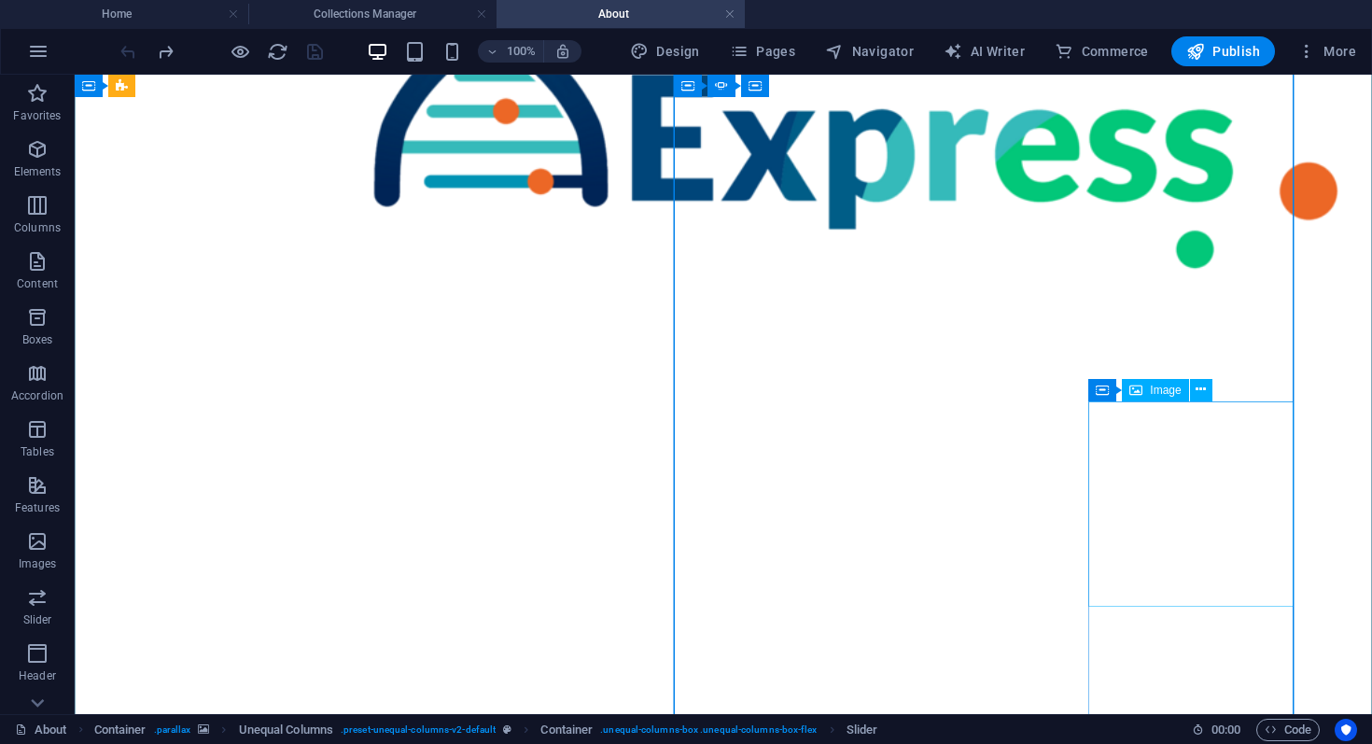
scroll to position [1147, 0]
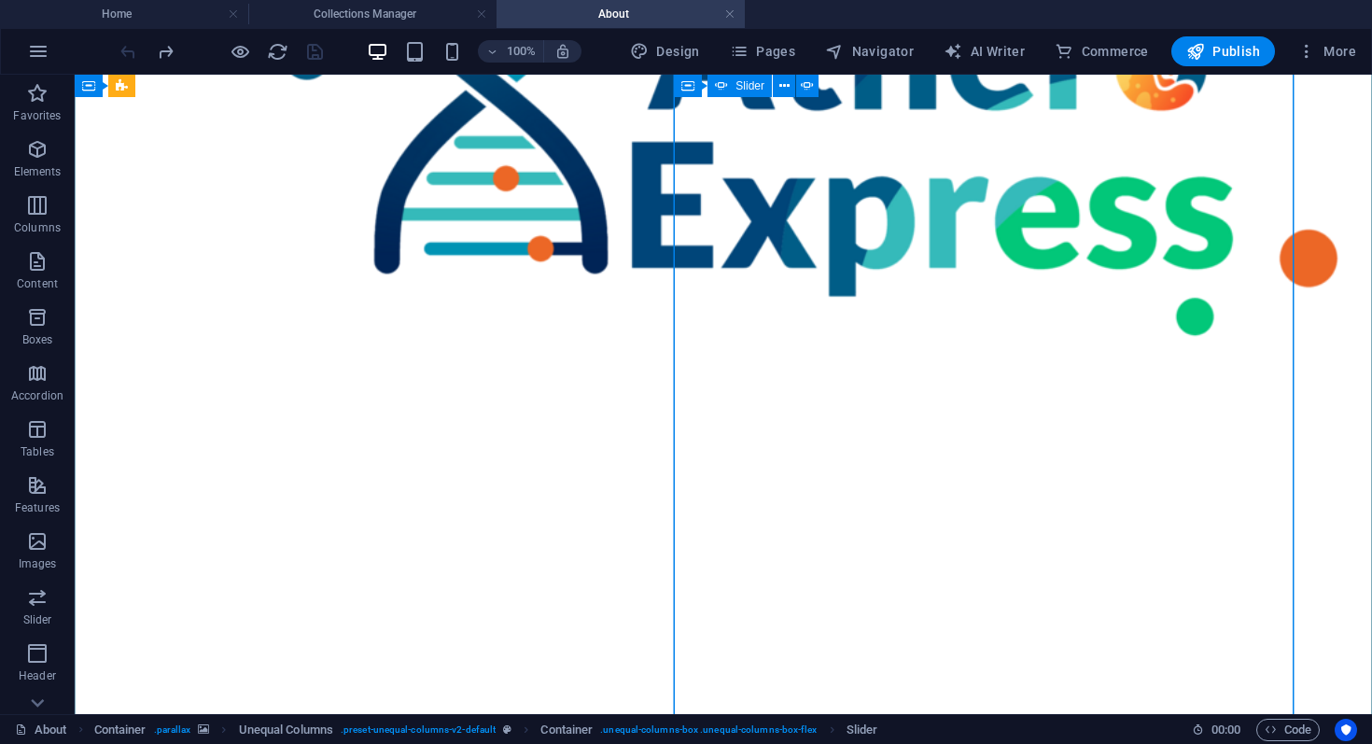
scroll to position [1108, 0]
